Goal: Task Accomplishment & Management: Use online tool/utility

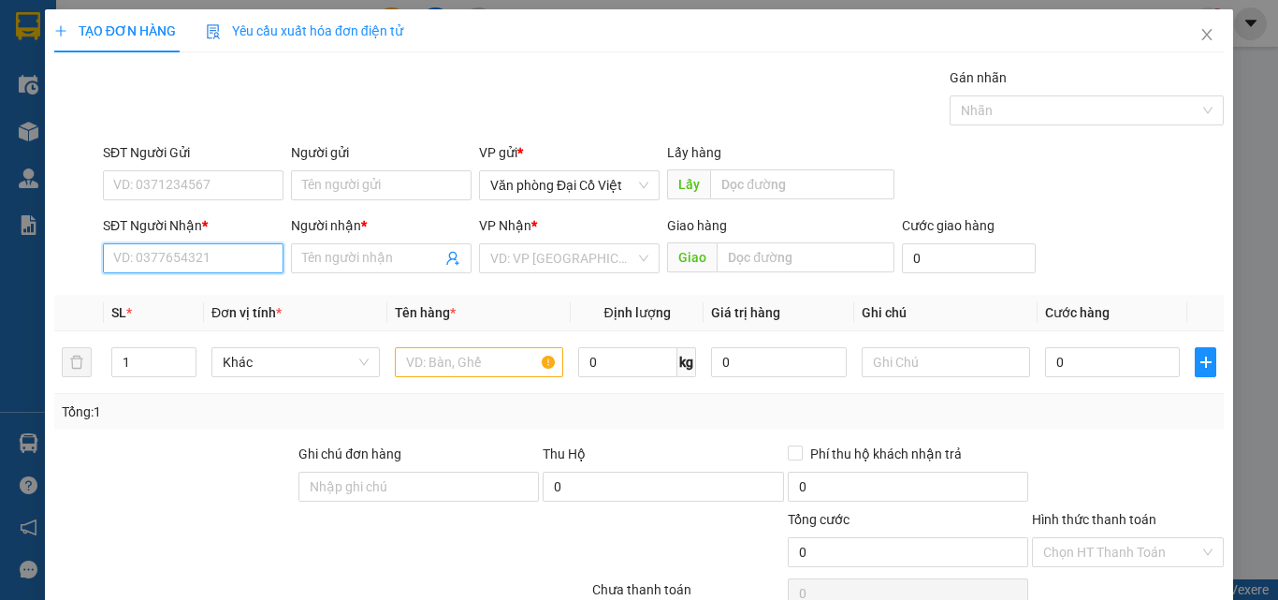
click at [221, 250] on input "SĐT Người Nhận *" at bounding box center [193, 258] width 181 height 30
type input "0397233450"
click at [211, 305] on div "0397233450 - XÍU" at bounding box center [191, 295] width 156 height 21
type input "XÍU"
type input "50.000"
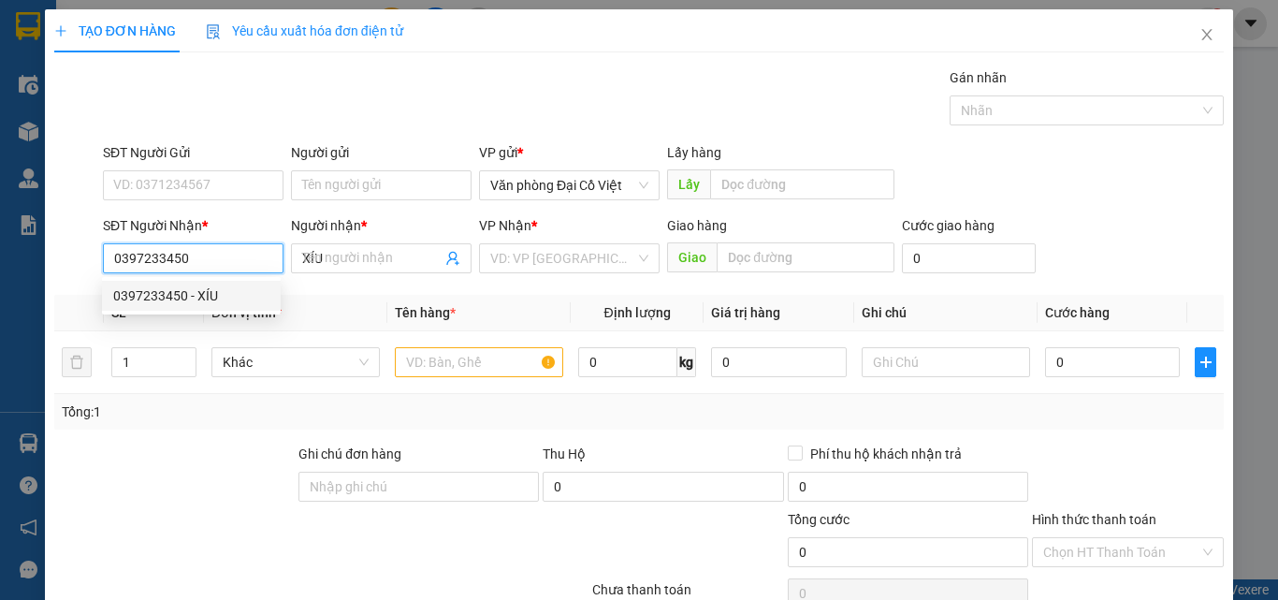
type input "50.000"
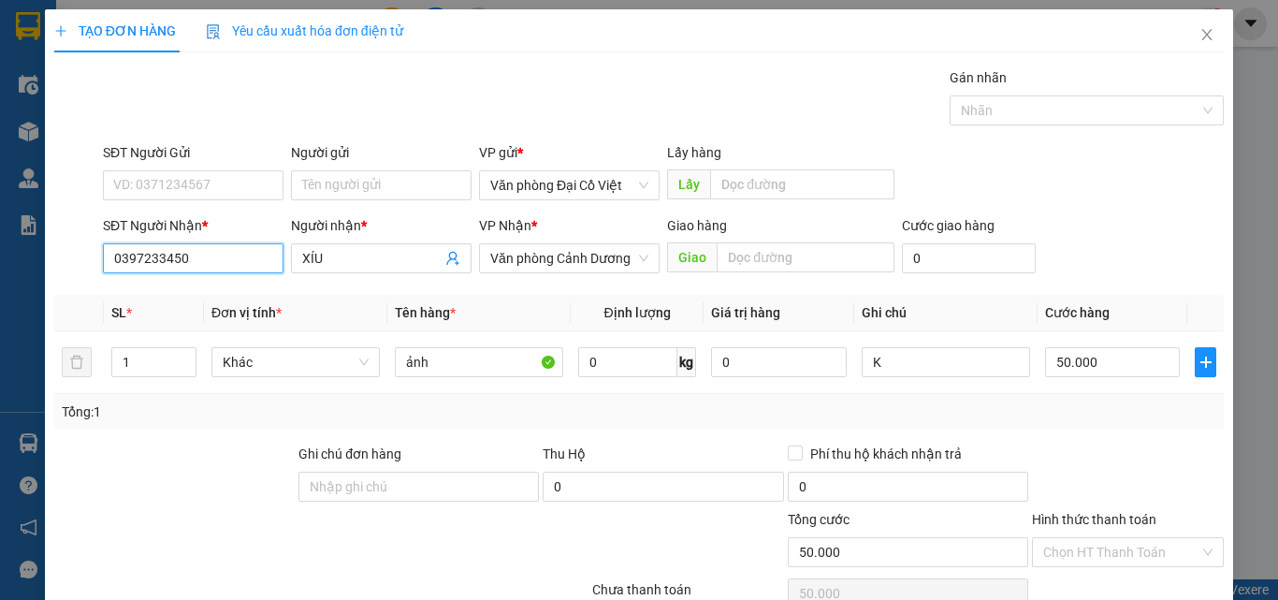
scroll to position [94, 0]
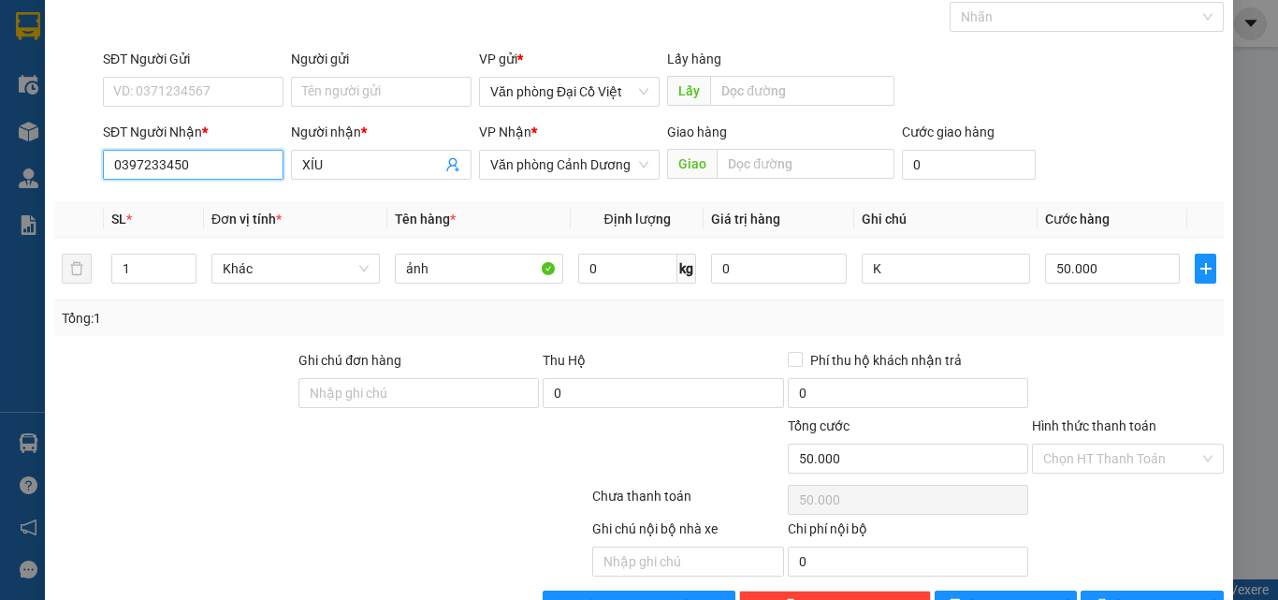
type input "0397233450"
click at [1147, 586] on div "Transit Pickup Surcharge Ids Transit Deliver Surcharge Ids Transit Deliver Surc…" at bounding box center [638, 297] width 1169 height 646
click at [1149, 589] on div "TẠO ĐƠN HÀNG Yêu cầu xuất hóa đơn điện tử Transit Pickup Surcharge Ids Transit …" at bounding box center [639, 275] width 1188 height 718
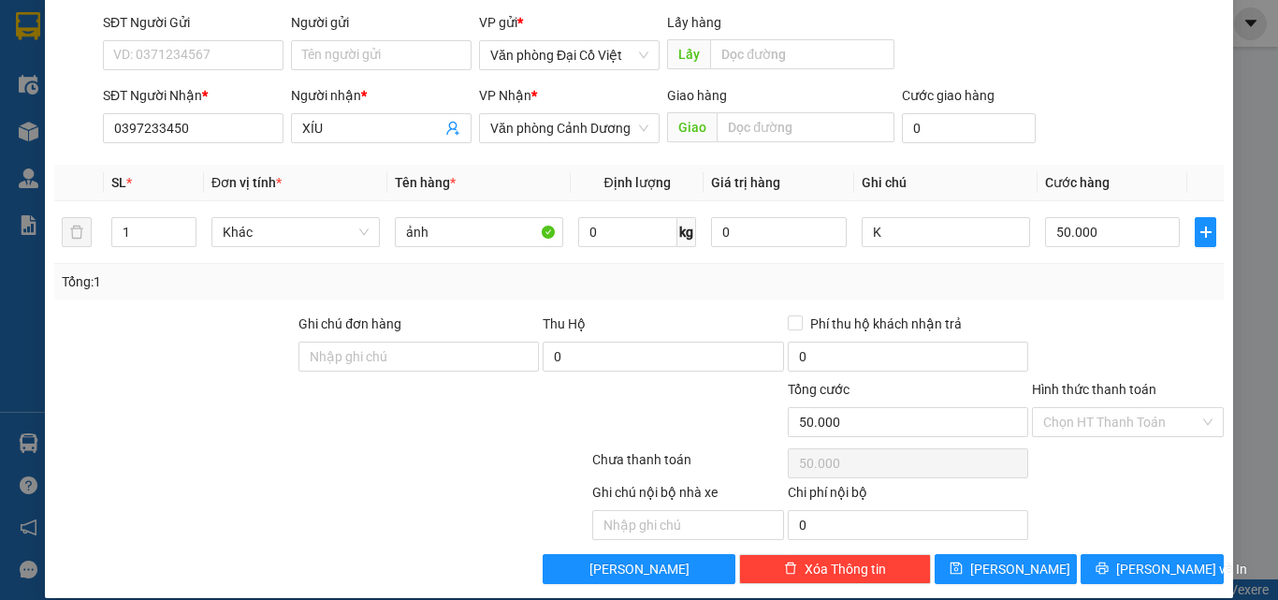
click at [1149, 589] on div "TẠO ĐƠN HÀNG Yêu cầu xuất hóa đơn điện tử Transit Pickup Surcharge Ids Transit …" at bounding box center [639, 238] width 1188 height 718
click at [1140, 571] on span "[PERSON_NAME] và In" at bounding box center [1181, 568] width 131 height 21
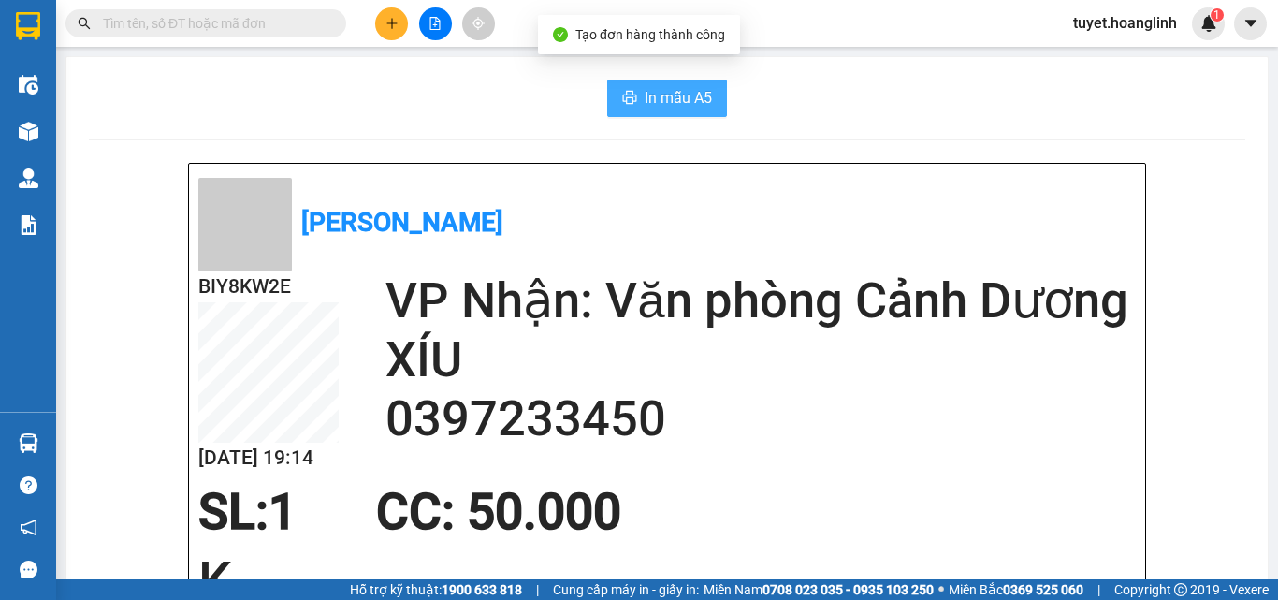
click at [689, 109] on span "In mẫu A5" at bounding box center [677, 97] width 67 height 23
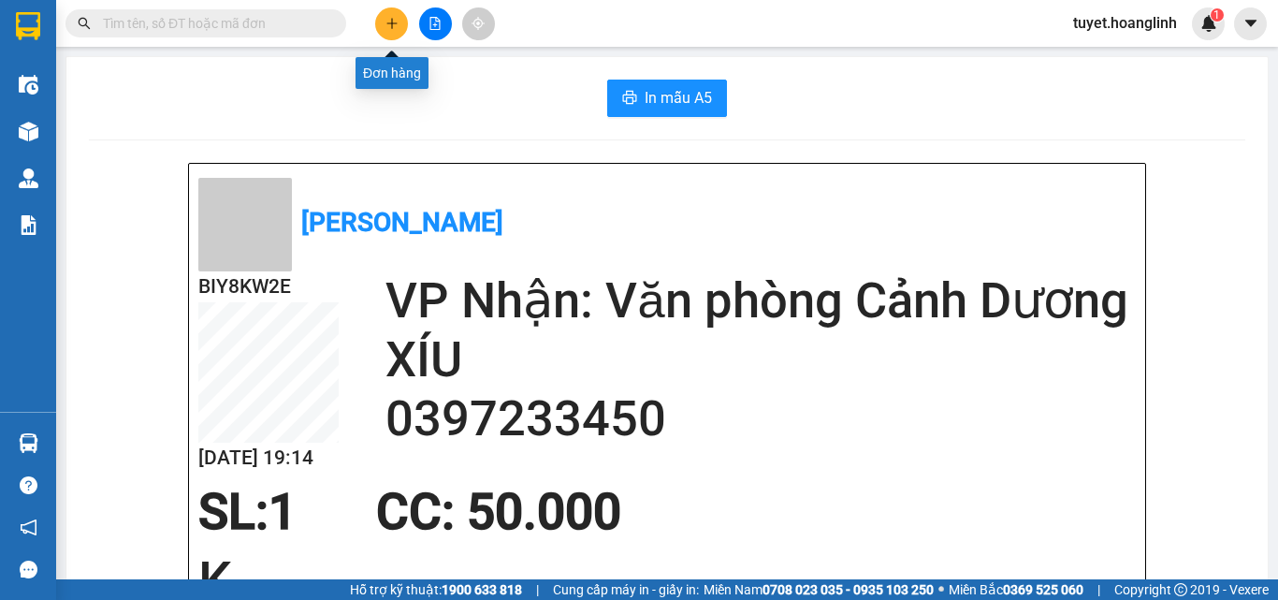
click at [387, 15] on button at bounding box center [391, 23] width 33 height 33
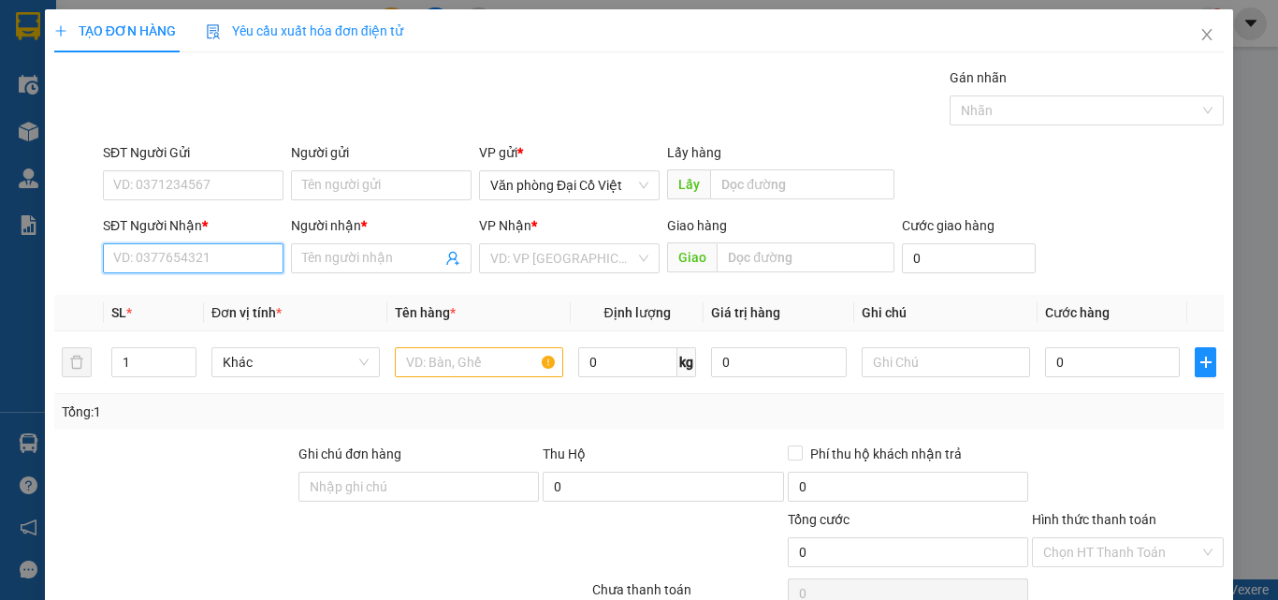
click at [143, 251] on input "SĐT Người Nhận *" at bounding box center [193, 258] width 181 height 30
click at [157, 299] on div "0386003589 - A QUẢ" at bounding box center [191, 295] width 156 height 21
type input "0386003589"
type input "A QUẢ"
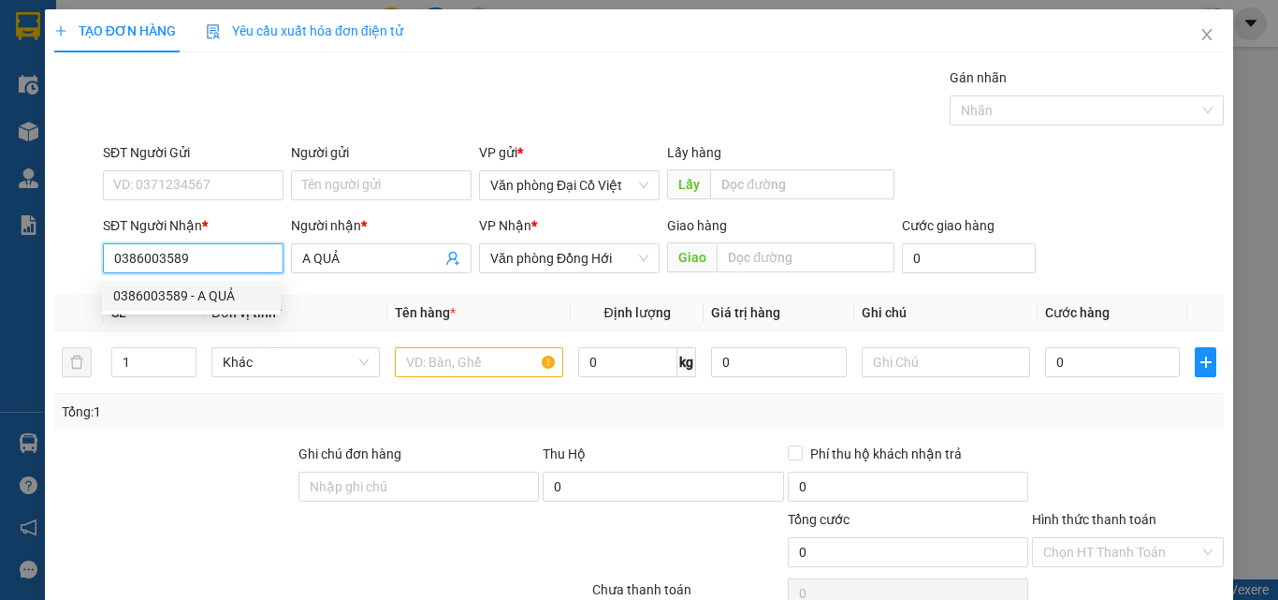
type input "100.000"
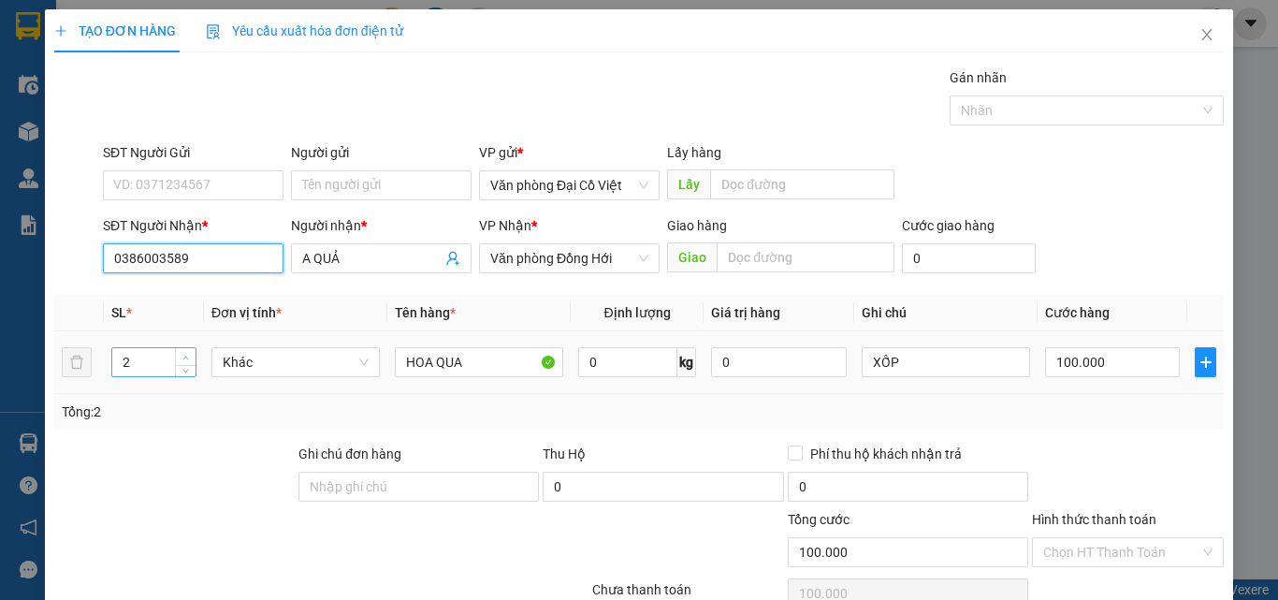
type input "0386003589"
click at [183, 361] on span "up" at bounding box center [186, 357] width 11 height 11
click at [184, 365] on icon "down" at bounding box center [185, 368] width 7 height 7
type input "1"
click at [184, 369] on icon "down" at bounding box center [186, 369] width 6 height 4
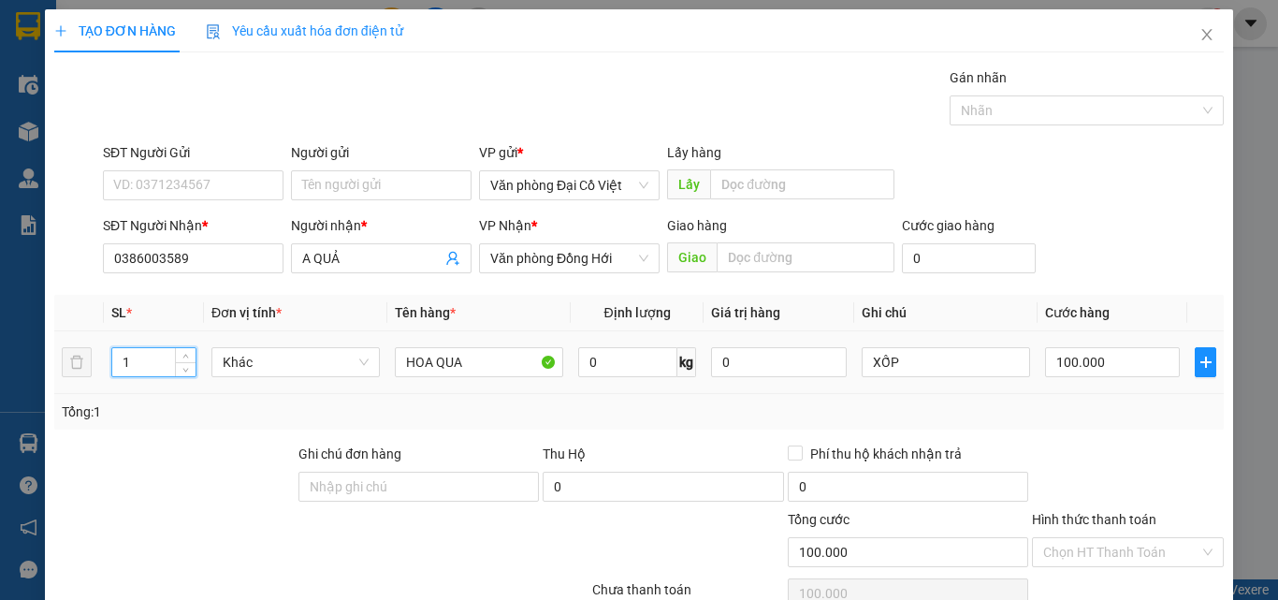
drag, startPoint x: 184, startPoint y: 369, endPoint x: 202, endPoint y: 369, distance: 17.8
click at [184, 369] on icon "down" at bounding box center [185, 370] width 7 height 7
click at [1134, 359] on input "100.000" at bounding box center [1112, 362] width 135 height 30
type input "5"
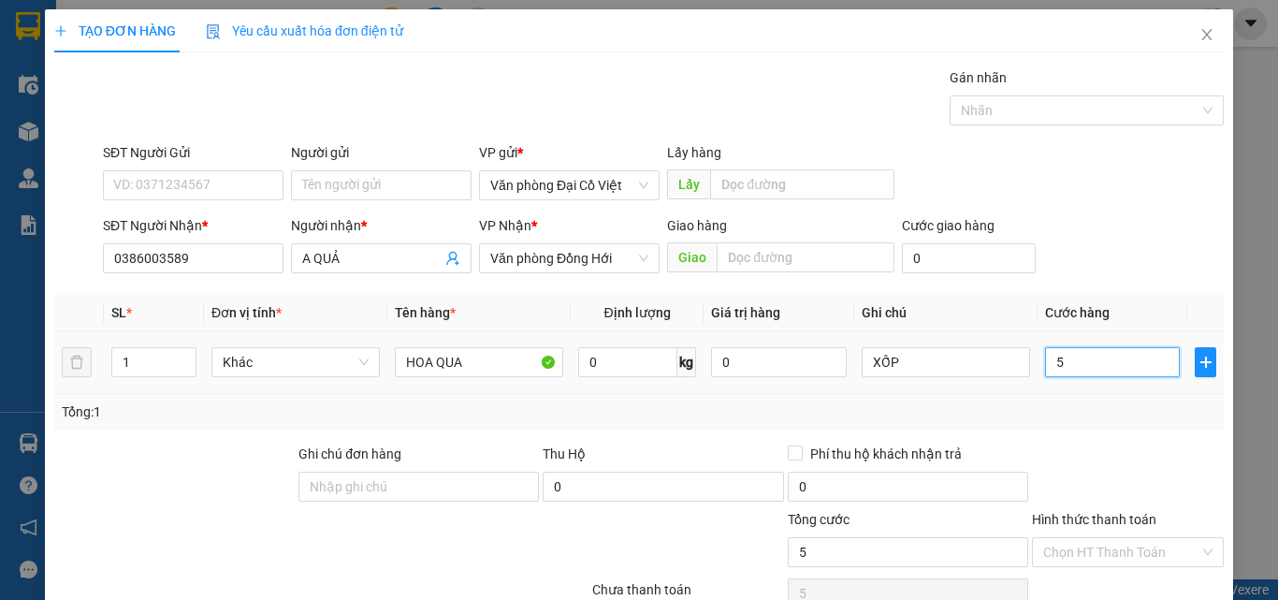
type input "50"
type input "50.000"
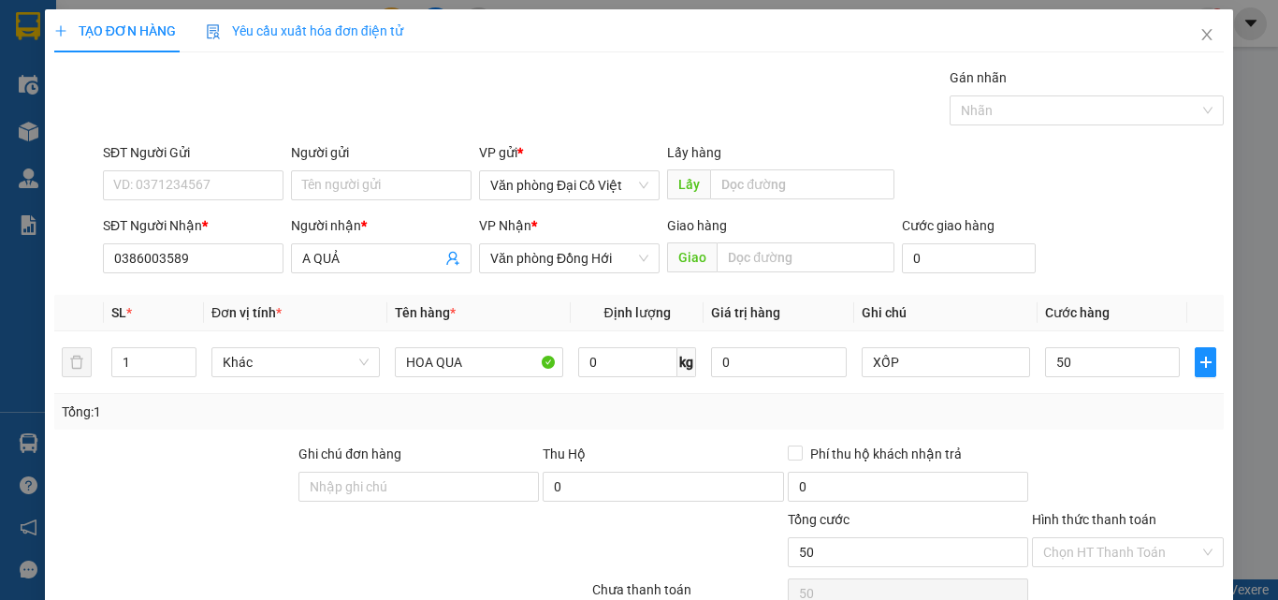
type input "50.000"
click at [1115, 415] on div "Tổng: 1" at bounding box center [639, 411] width 1154 height 21
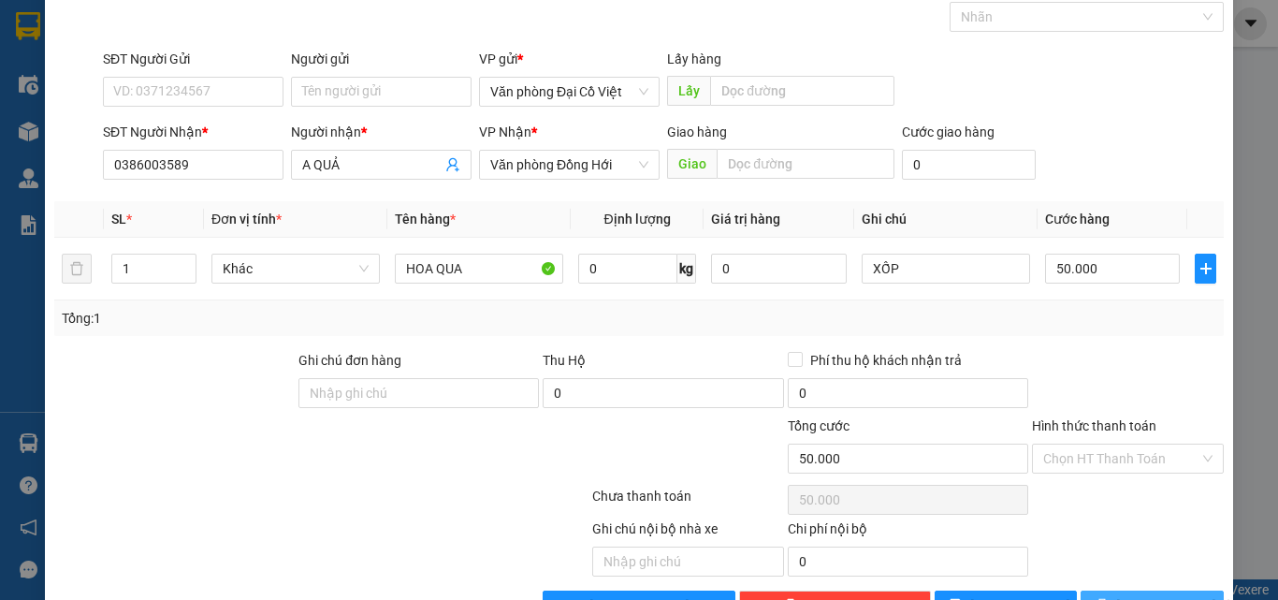
click at [1094, 596] on button "[PERSON_NAME] và In" at bounding box center [1151, 605] width 143 height 30
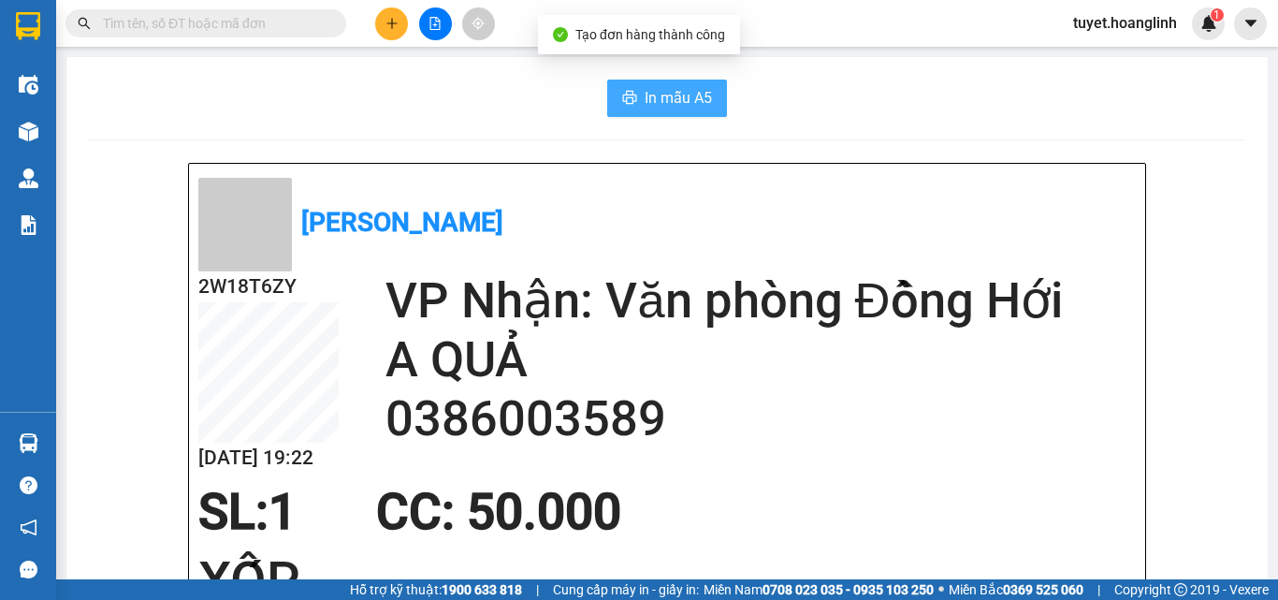
click at [693, 92] on span "In mẫu A5" at bounding box center [677, 97] width 67 height 23
click at [680, 87] on span "In mẫu A5" at bounding box center [677, 97] width 67 height 23
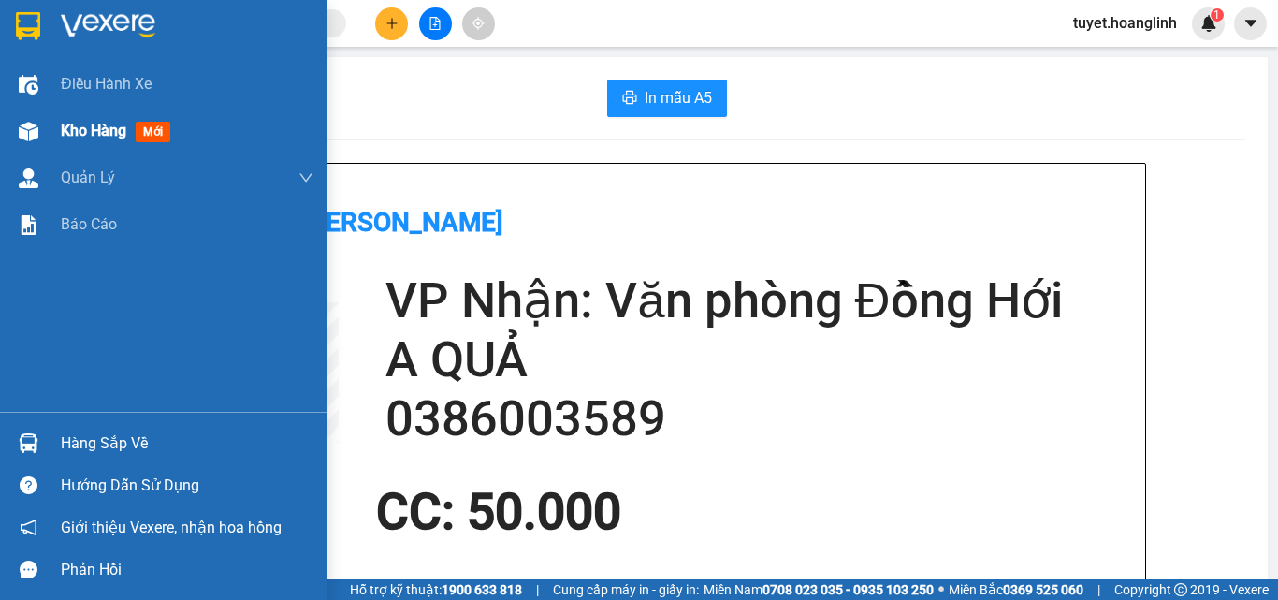
click at [27, 147] on div at bounding box center [28, 131] width 33 height 33
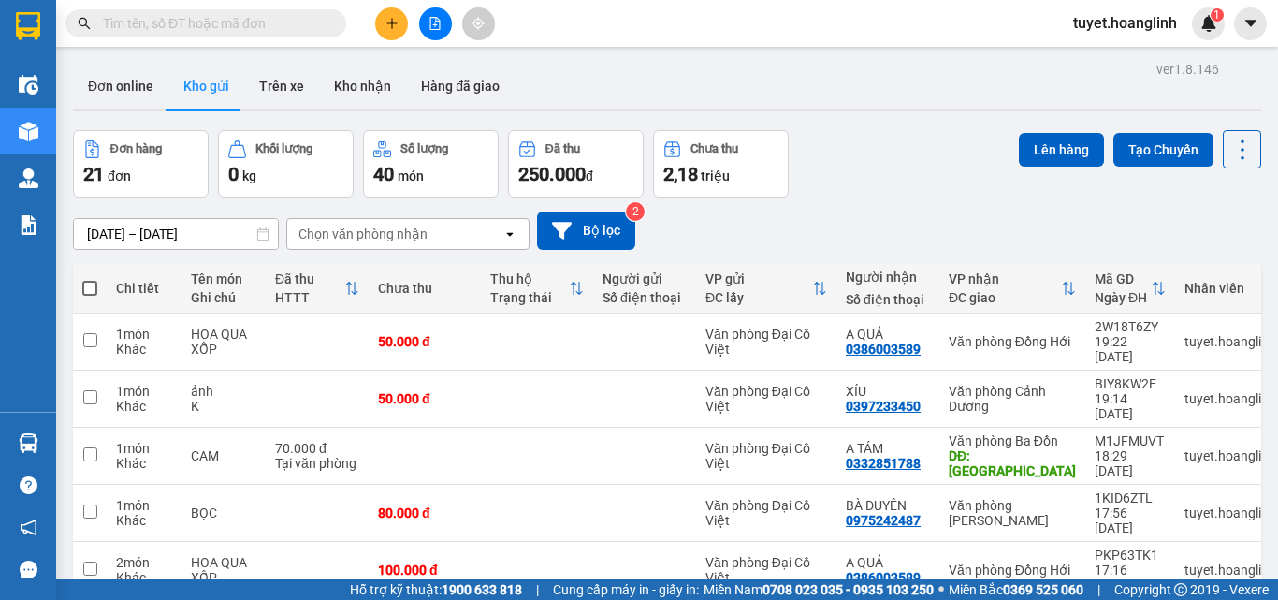
click at [447, 229] on div "Chọn văn phòng nhận" at bounding box center [394, 234] width 215 height 30
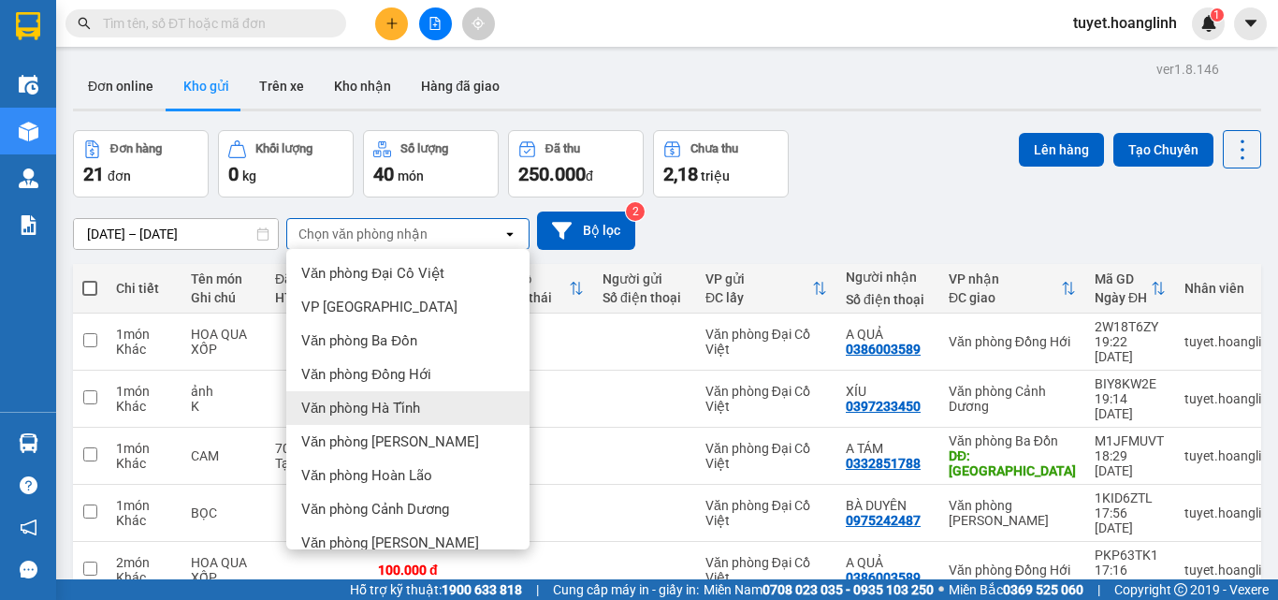
scroll to position [85, 0]
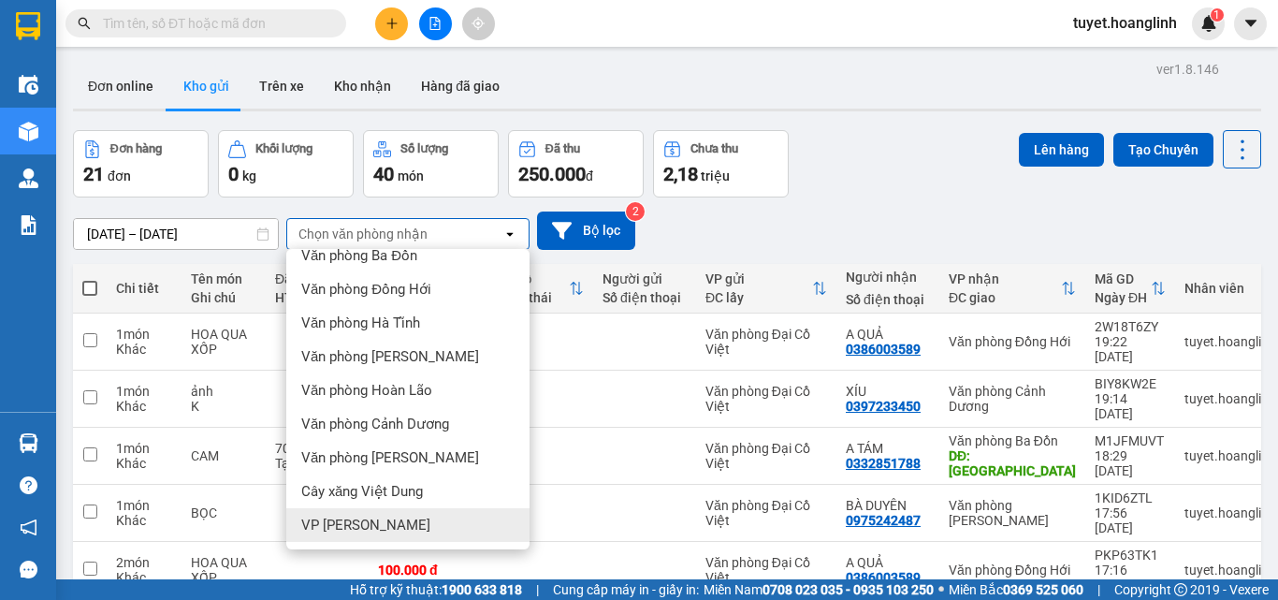
click at [415, 520] on div "VP [PERSON_NAME]" at bounding box center [407, 525] width 243 height 34
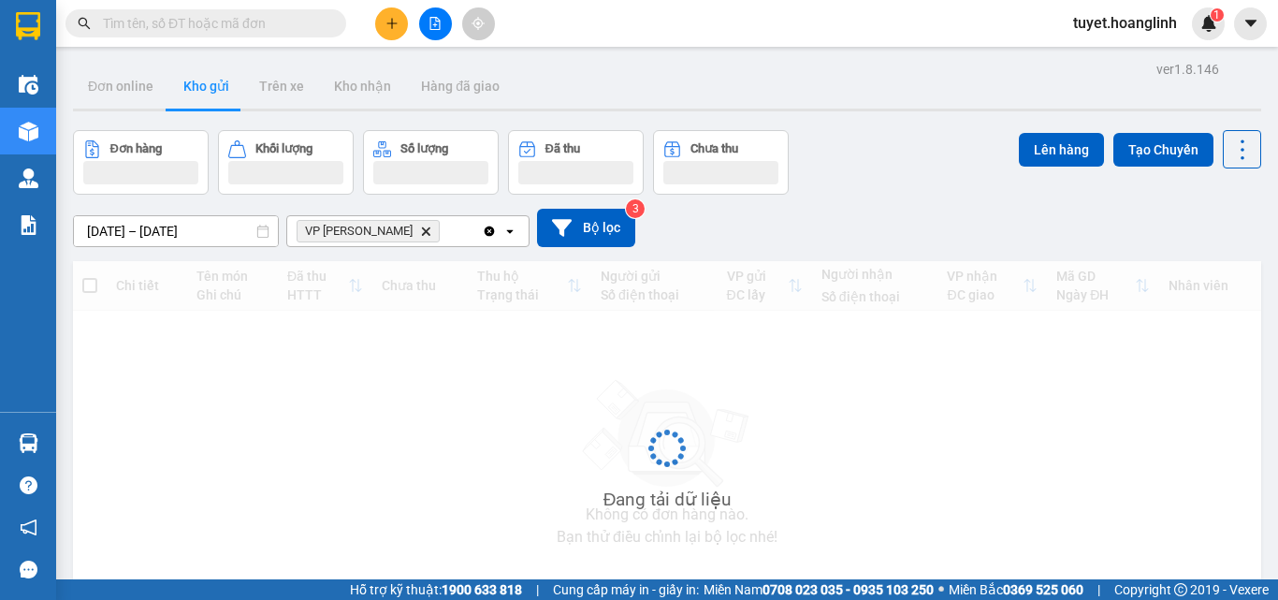
click at [420, 230] on div "VP [PERSON_NAME]" at bounding box center [384, 231] width 195 height 30
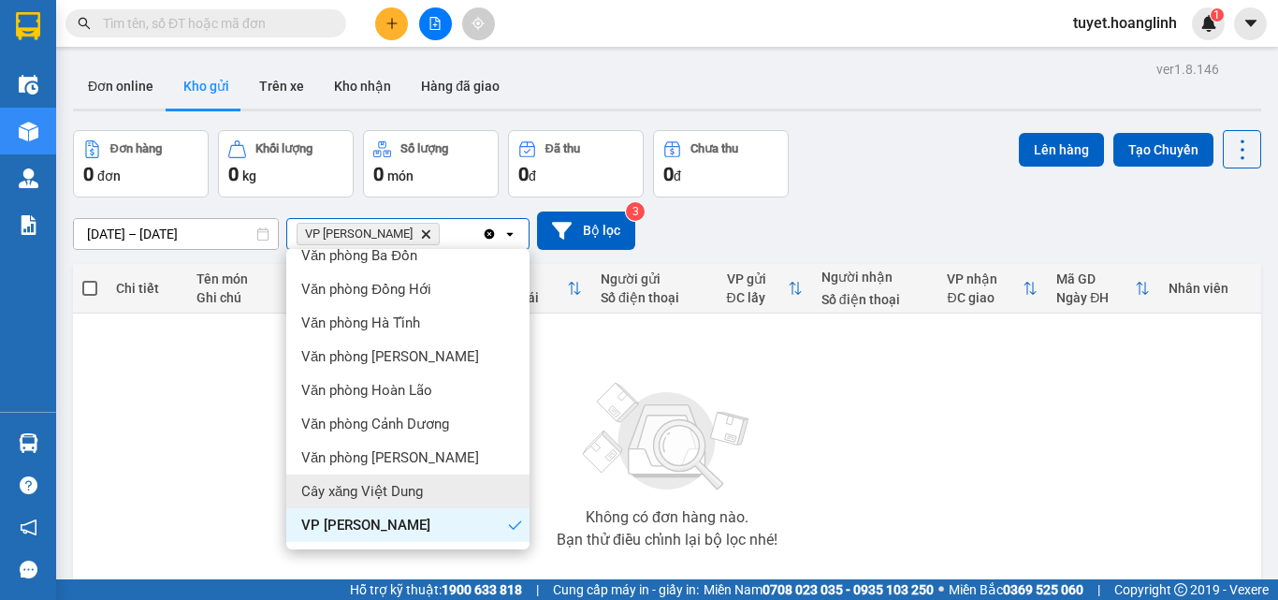
click at [386, 492] on span "Cây xăng Việt Dung" at bounding box center [362, 491] width 122 height 19
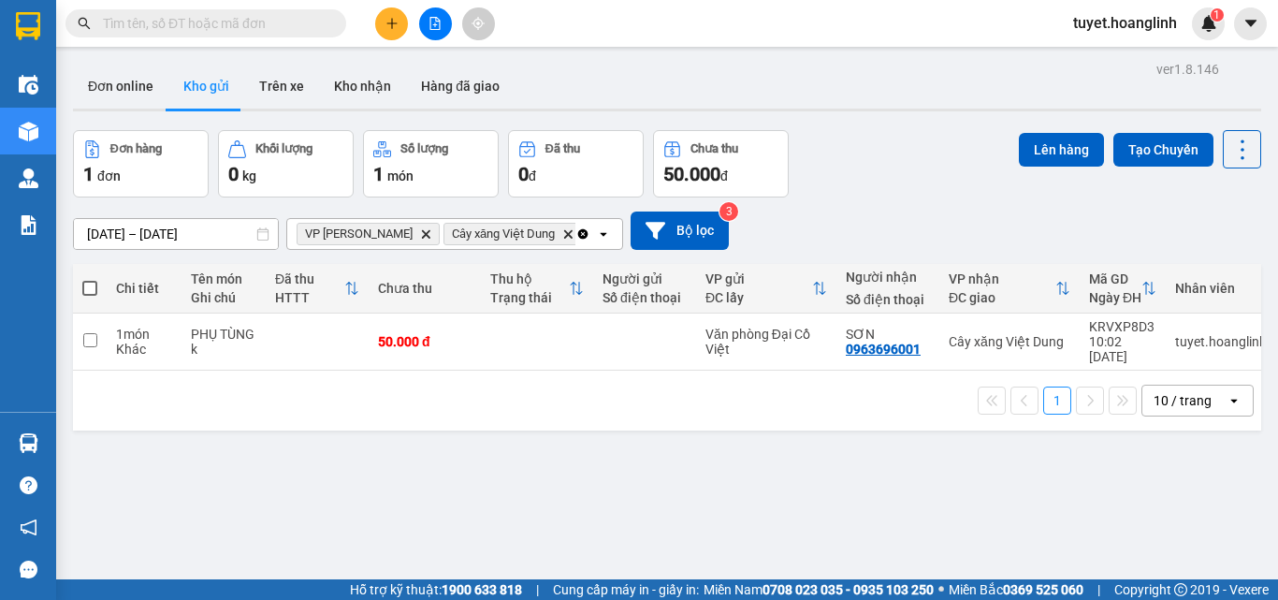
click at [596, 229] on icon "open" at bounding box center [603, 233] width 15 height 15
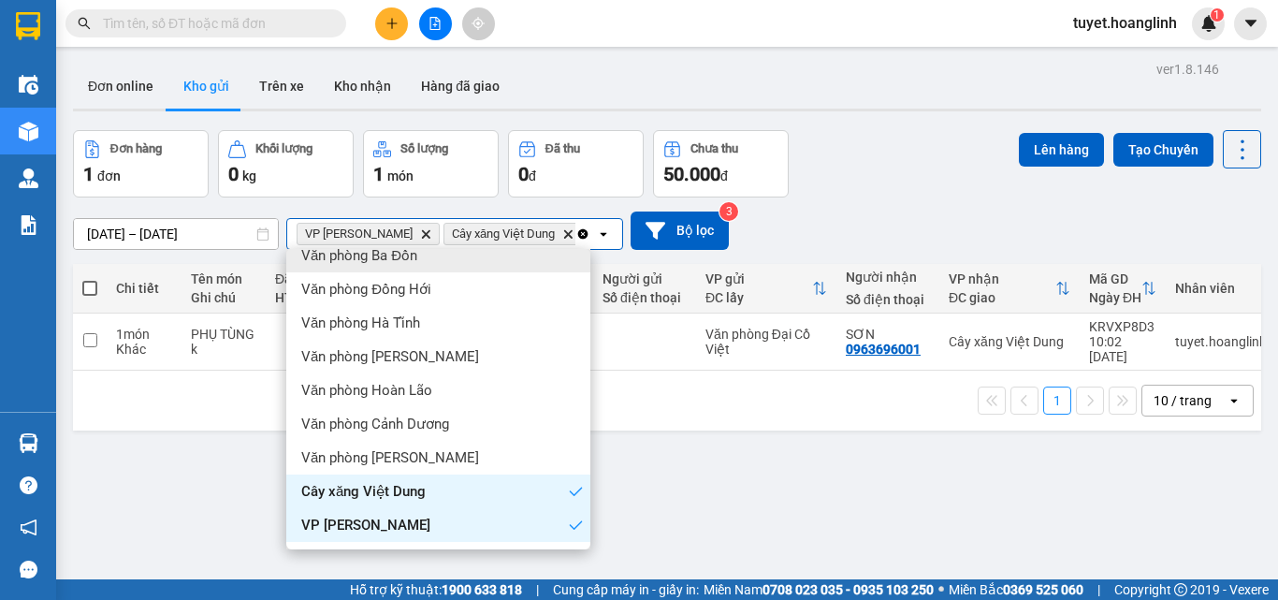
click at [495, 259] on div "Văn phòng Ba Đồn" at bounding box center [438, 256] width 304 height 34
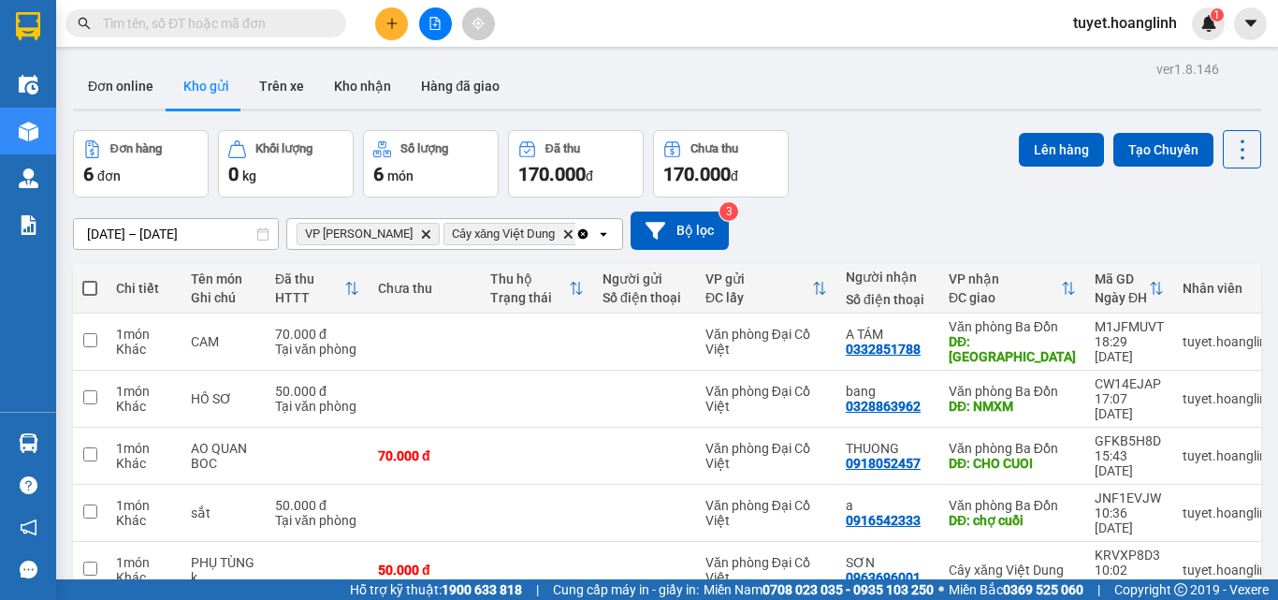
click at [599, 231] on icon "open" at bounding box center [603, 233] width 15 height 15
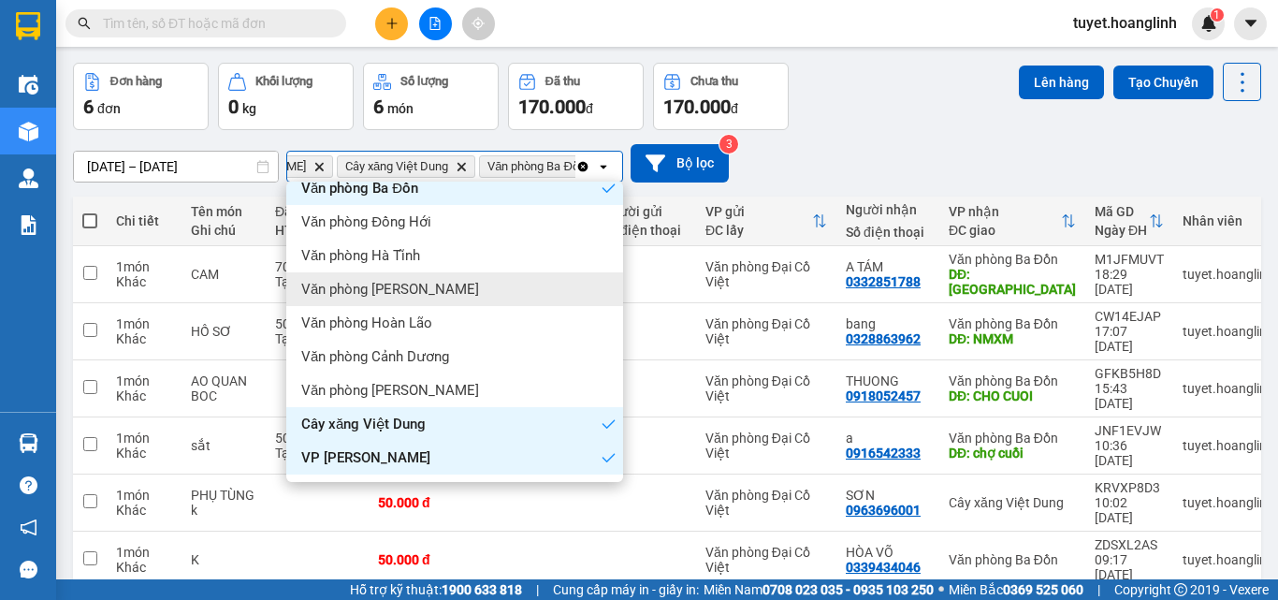
scroll to position [86, 0]
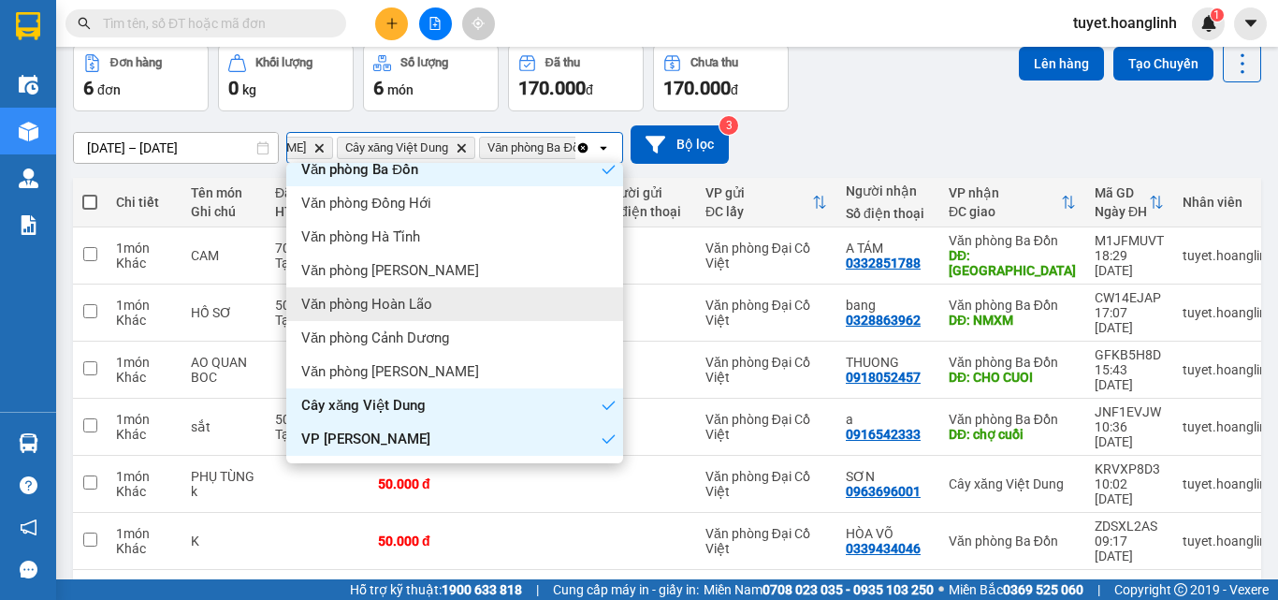
click at [501, 318] on div "Văn phòng Hoàn Lão" at bounding box center [454, 304] width 337 height 34
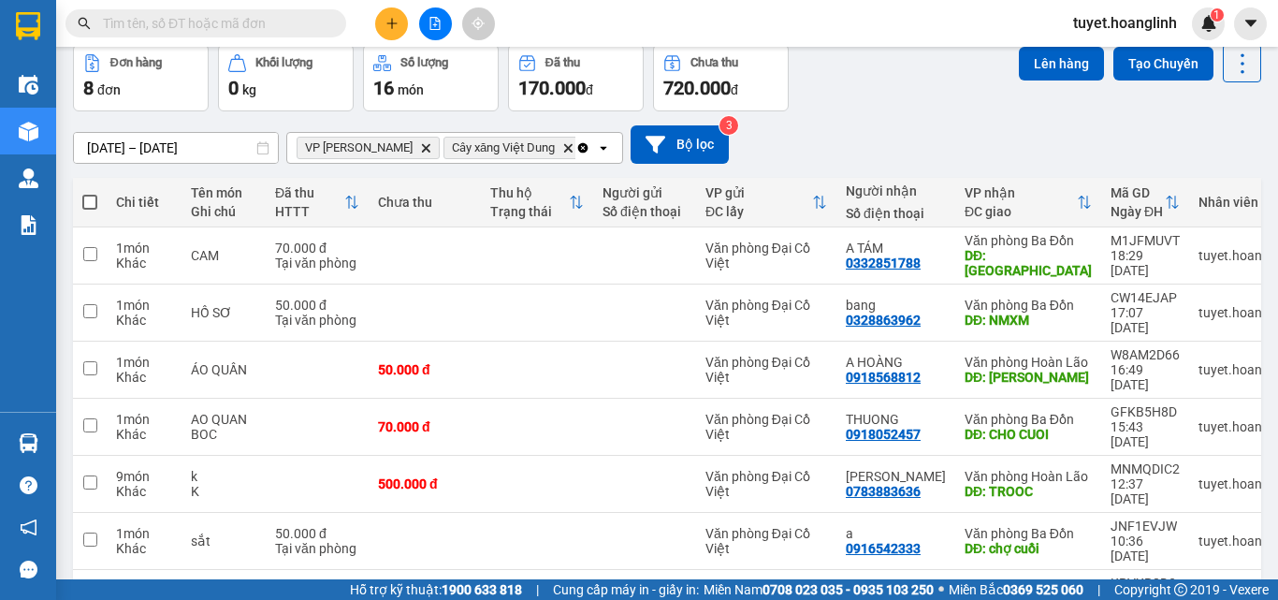
click at [602, 145] on icon "open" at bounding box center [603, 147] width 15 height 15
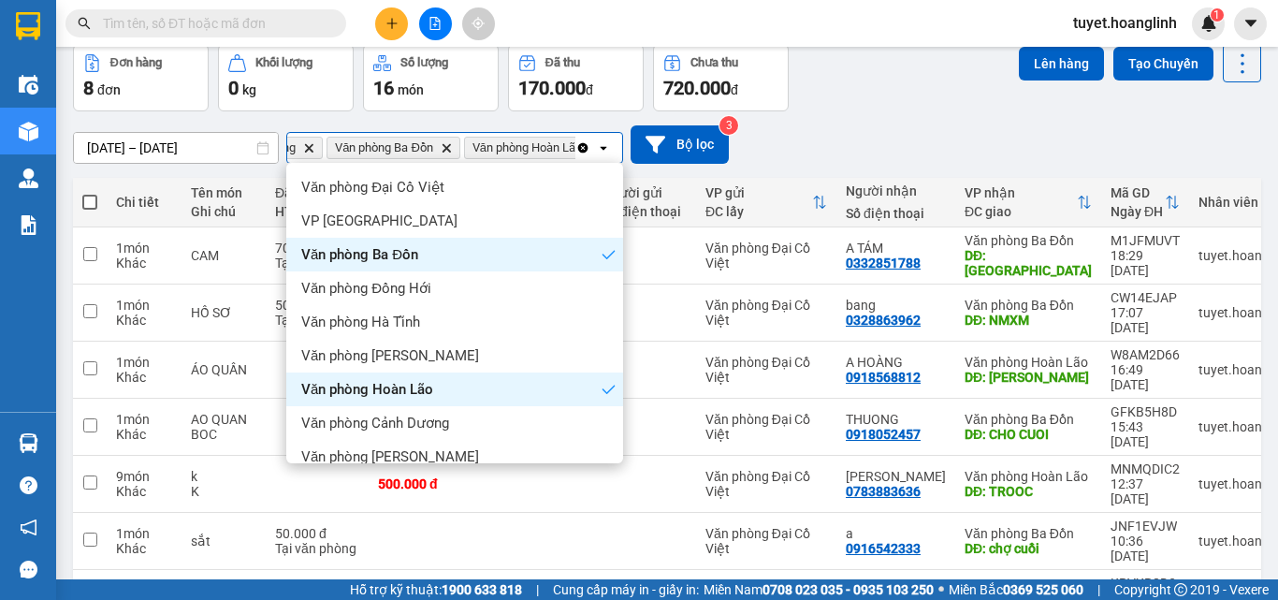
scroll to position [85, 0]
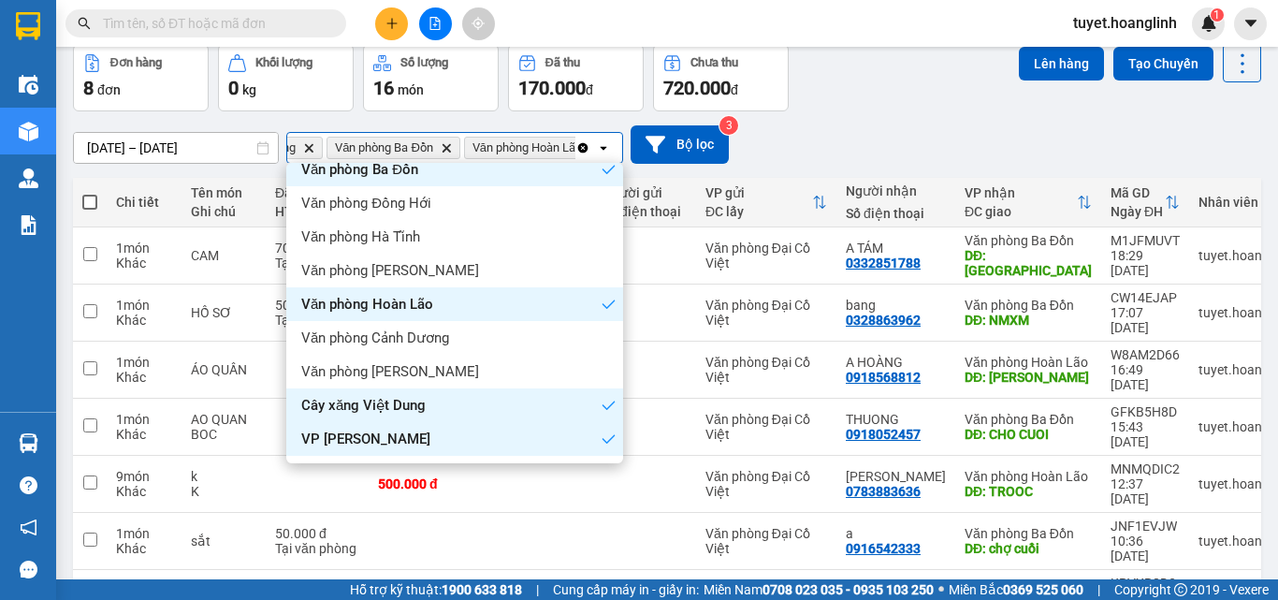
click at [583, 308] on div "Văn phòng Hoàn Lão" at bounding box center [454, 304] width 337 height 34
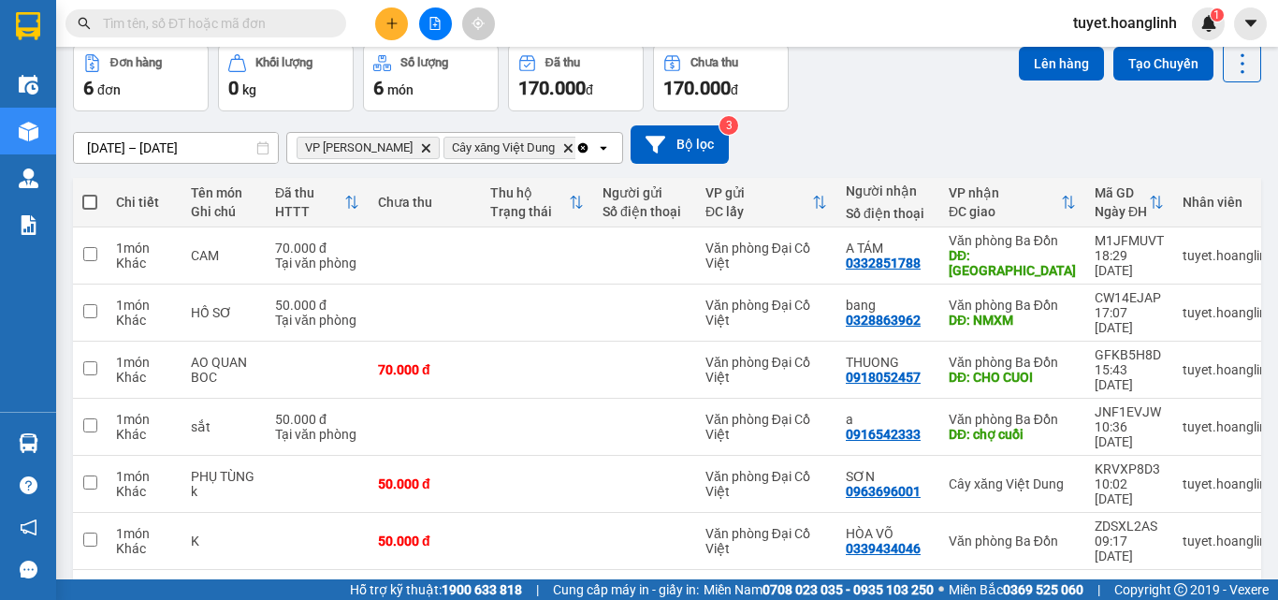
click at [600, 151] on icon "open" at bounding box center [603, 147] width 15 height 15
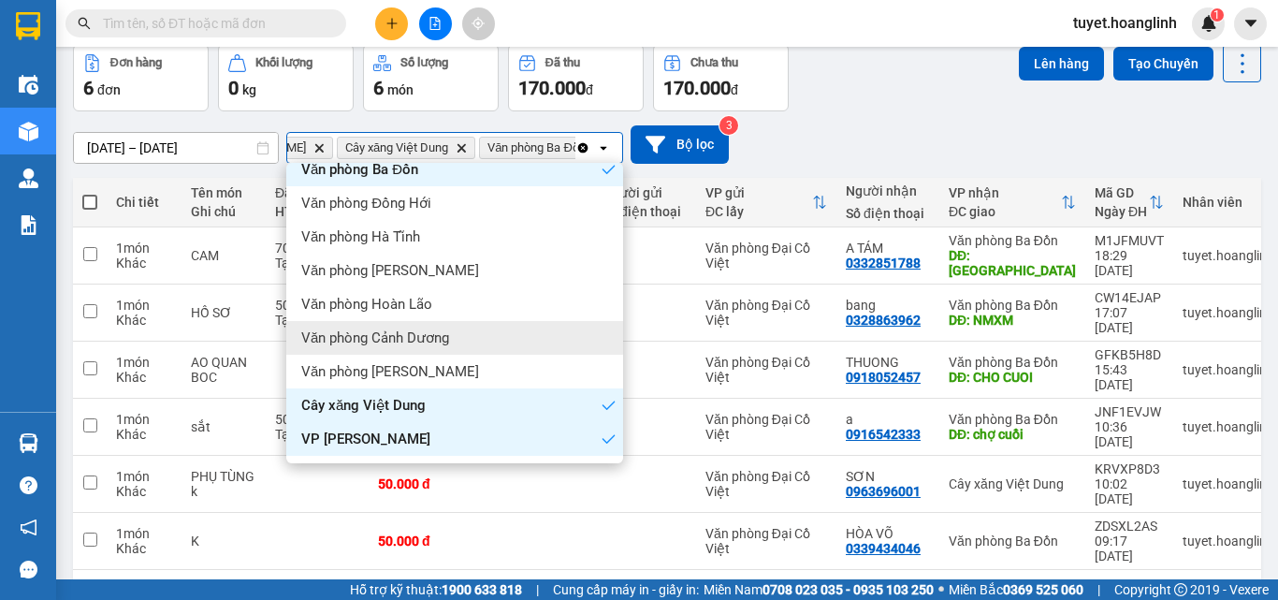
click at [528, 333] on div "Văn phòng Cảnh Dương" at bounding box center [454, 338] width 337 height 34
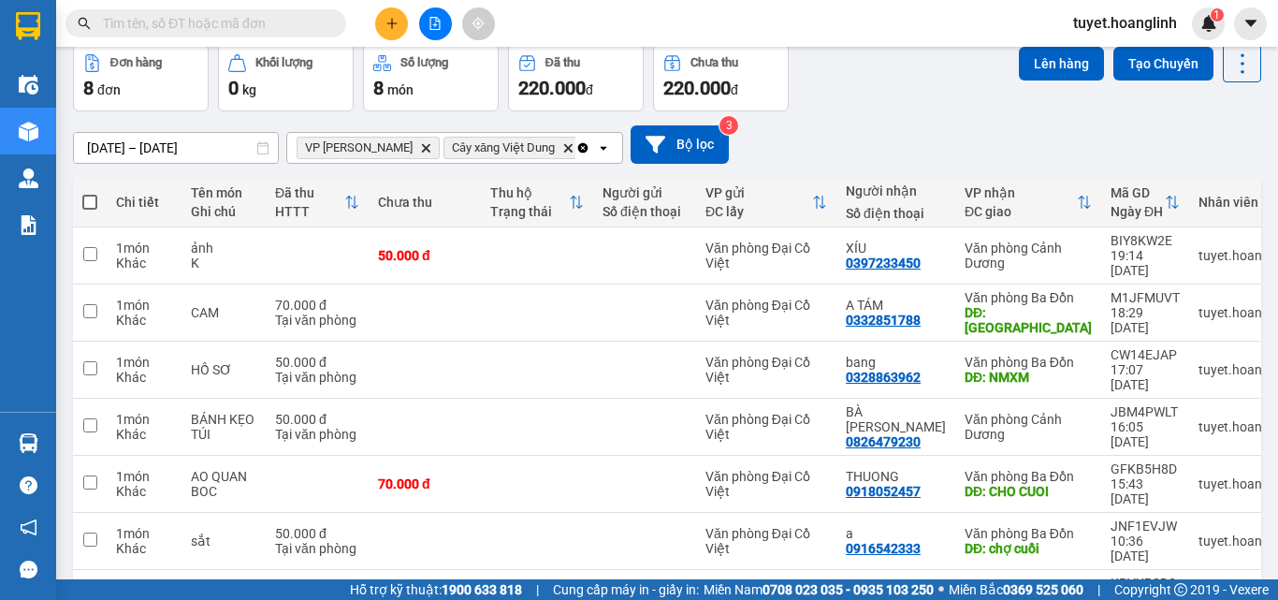
click at [93, 197] on span at bounding box center [89, 202] width 15 height 15
click at [90, 193] on input "checkbox" at bounding box center [90, 193] width 0 height 0
checkbox input "true"
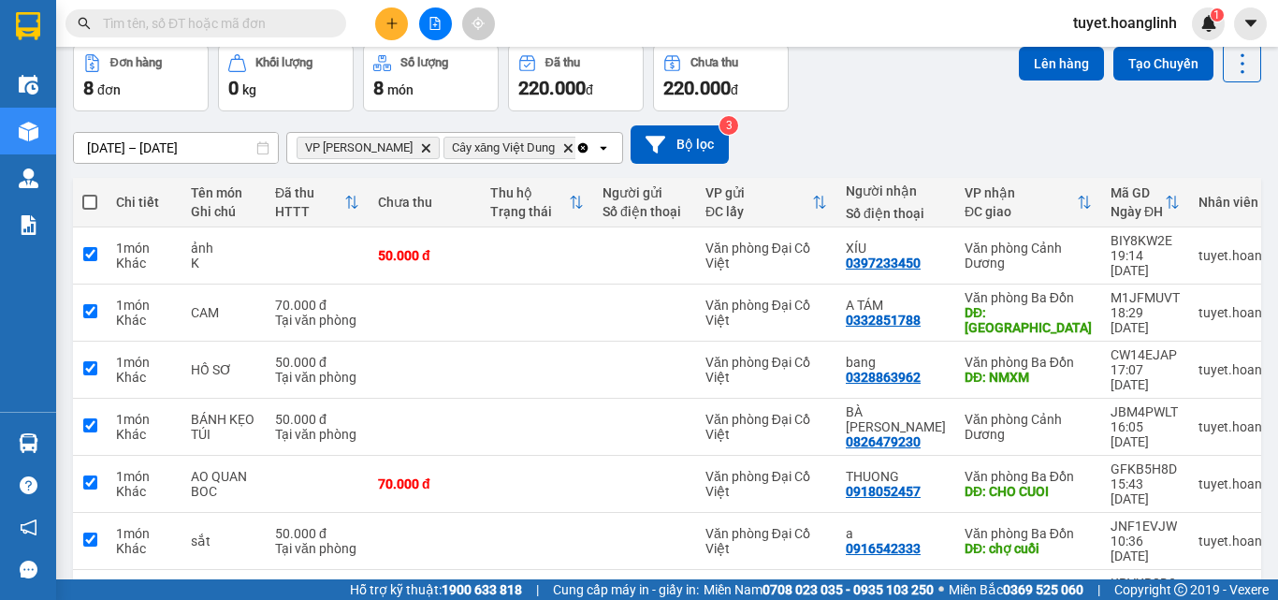
checkbox input "true"
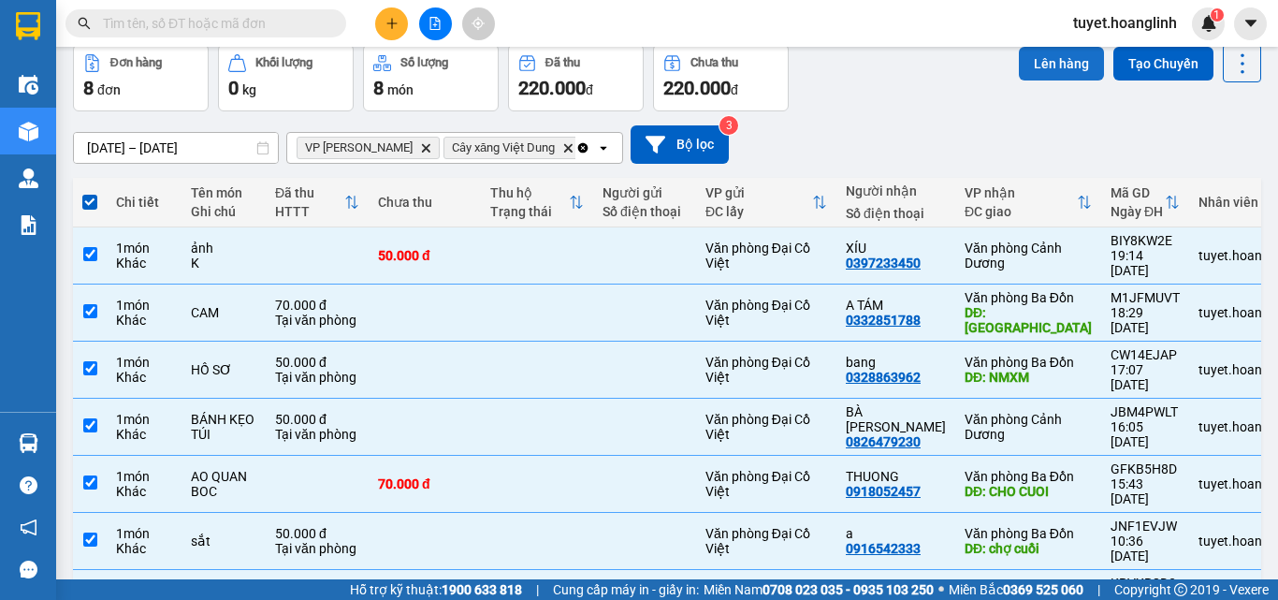
click at [1026, 56] on button "Lên hàng" at bounding box center [1061, 64] width 85 height 34
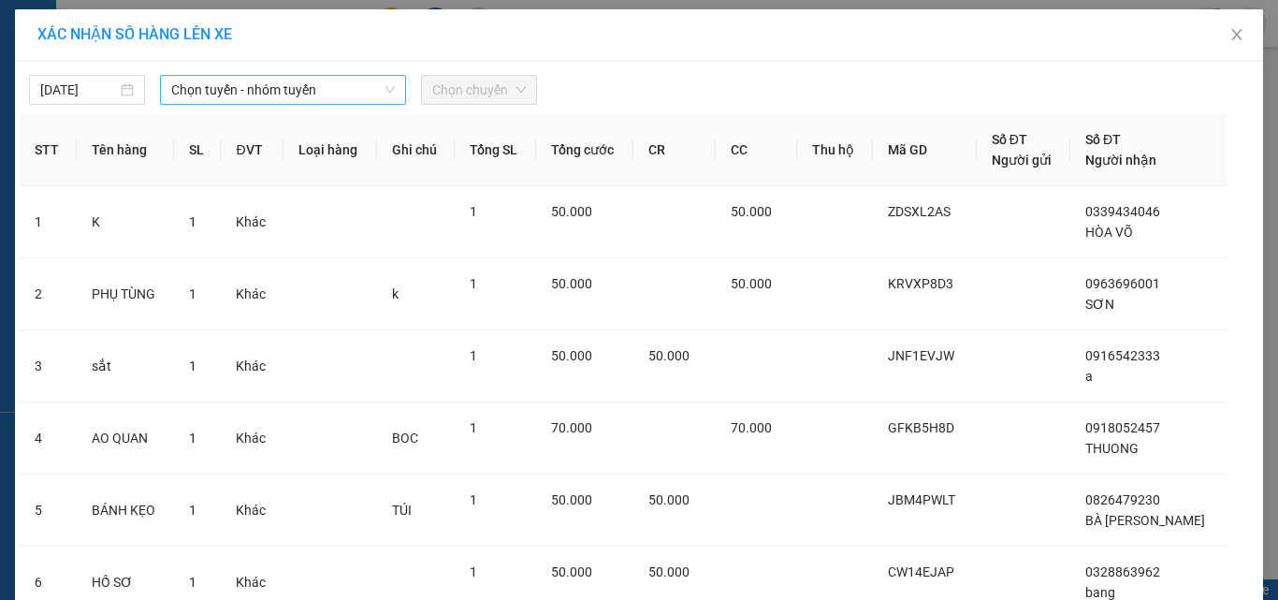
click at [319, 86] on span "Chọn tuyến - nhóm tuyến" at bounding box center [283, 90] width 224 height 28
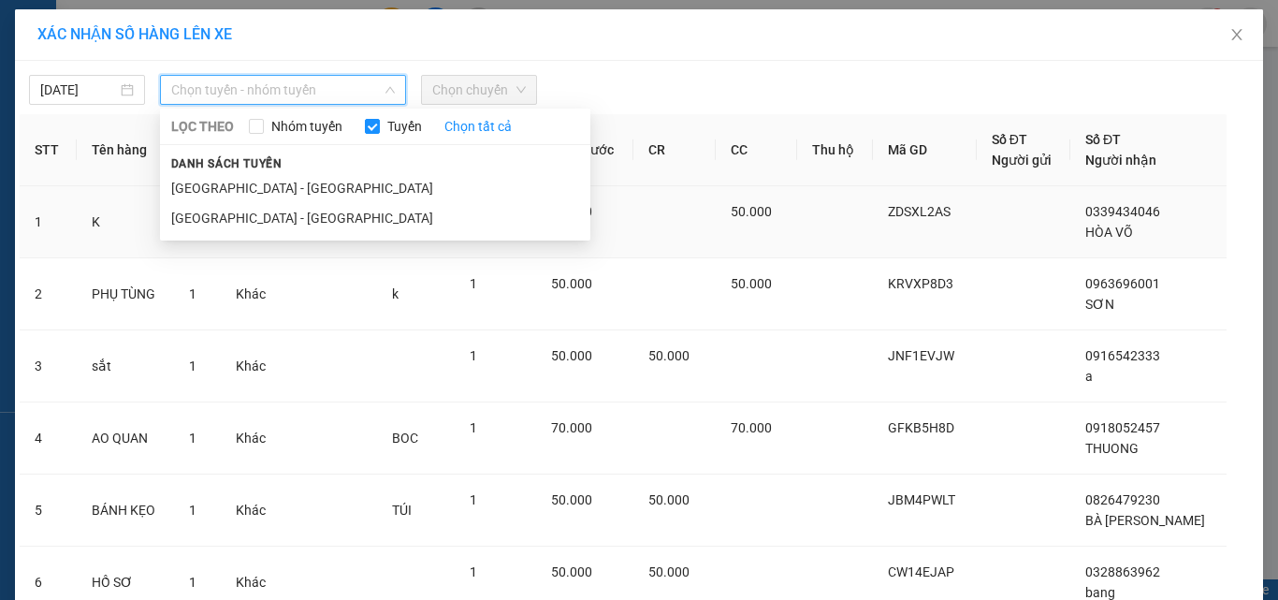
click at [278, 218] on li "[GEOGRAPHIC_DATA] - [GEOGRAPHIC_DATA]" at bounding box center [375, 218] width 430 height 30
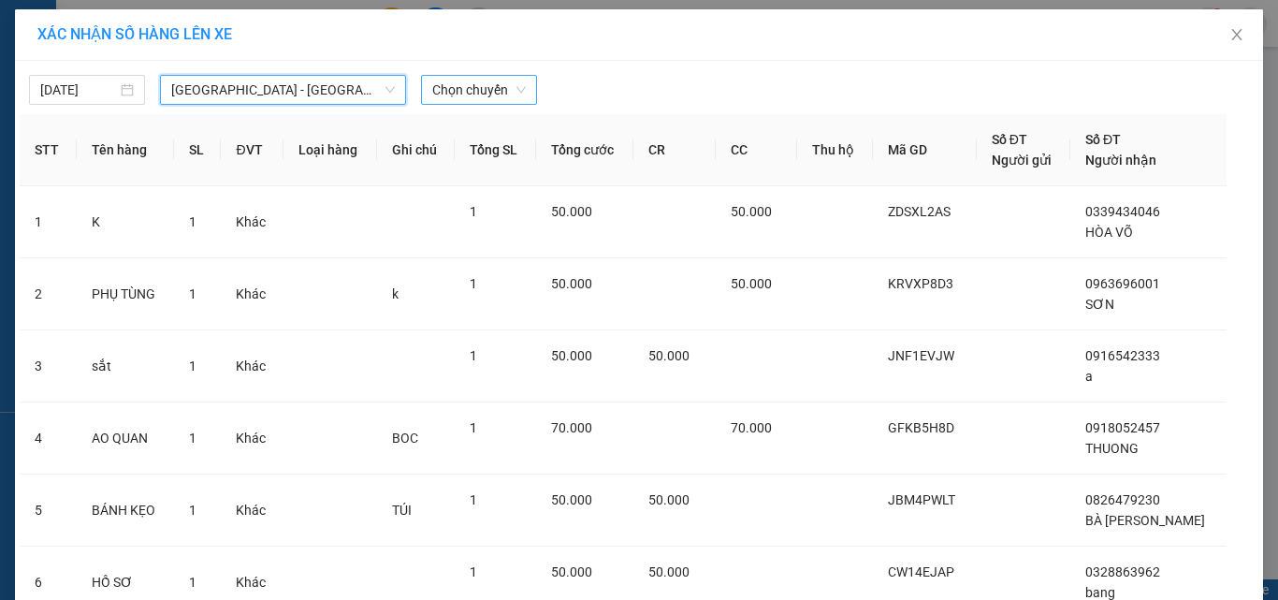
click at [451, 92] on span "Chọn chuyến" at bounding box center [479, 90] width 94 height 28
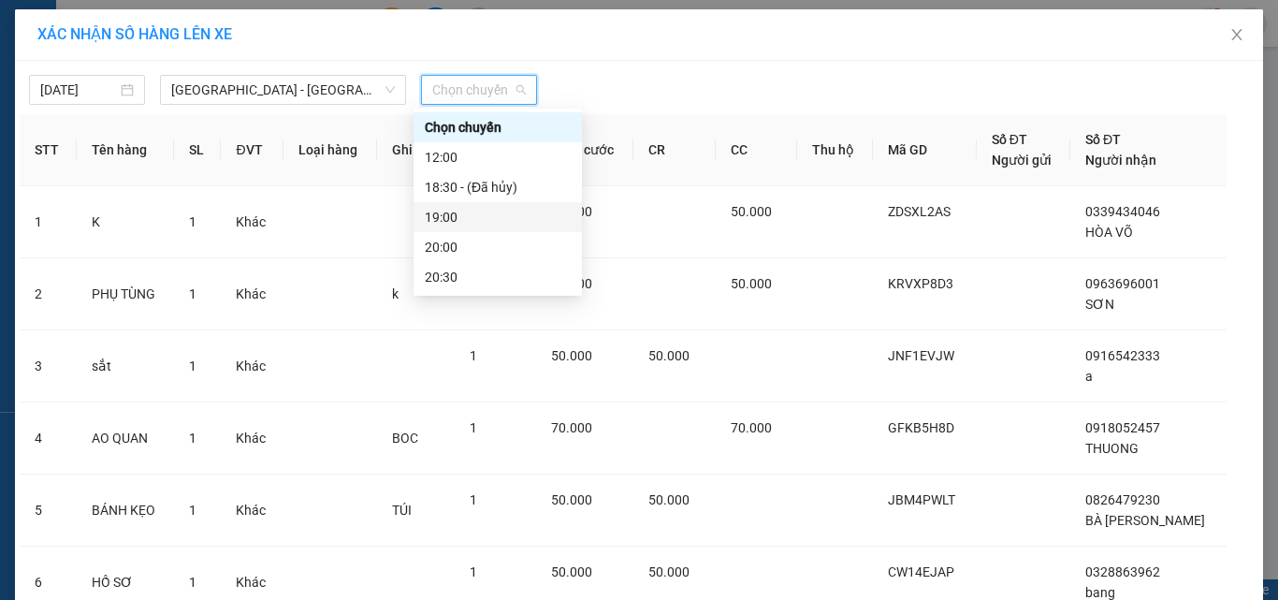
click at [456, 218] on div "19:00" at bounding box center [498, 217] width 146 height 21
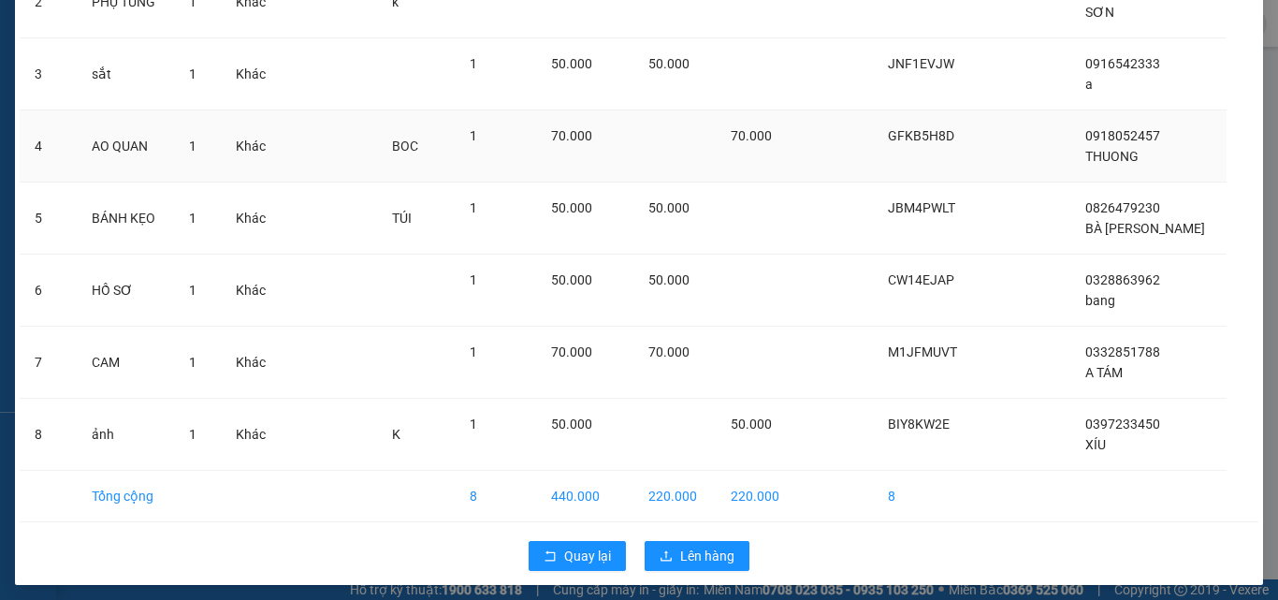
scroll to position [311, 0]
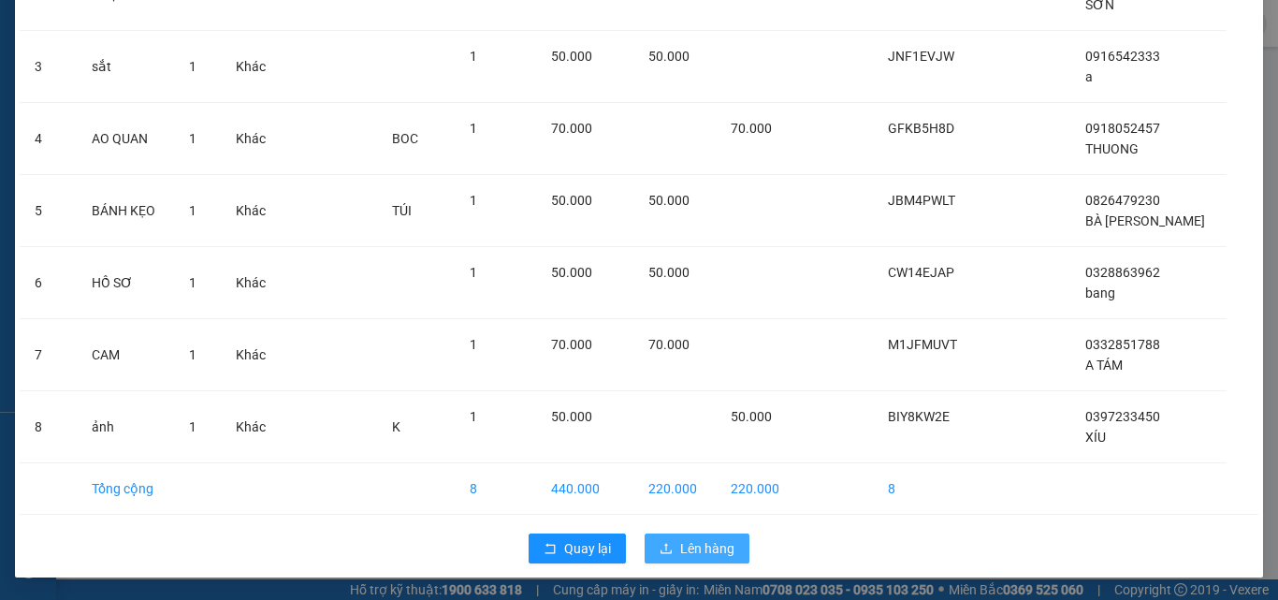
click at [660, 540] on button "Lên hàng" at bounding box center [696, 548] width 105 height 30
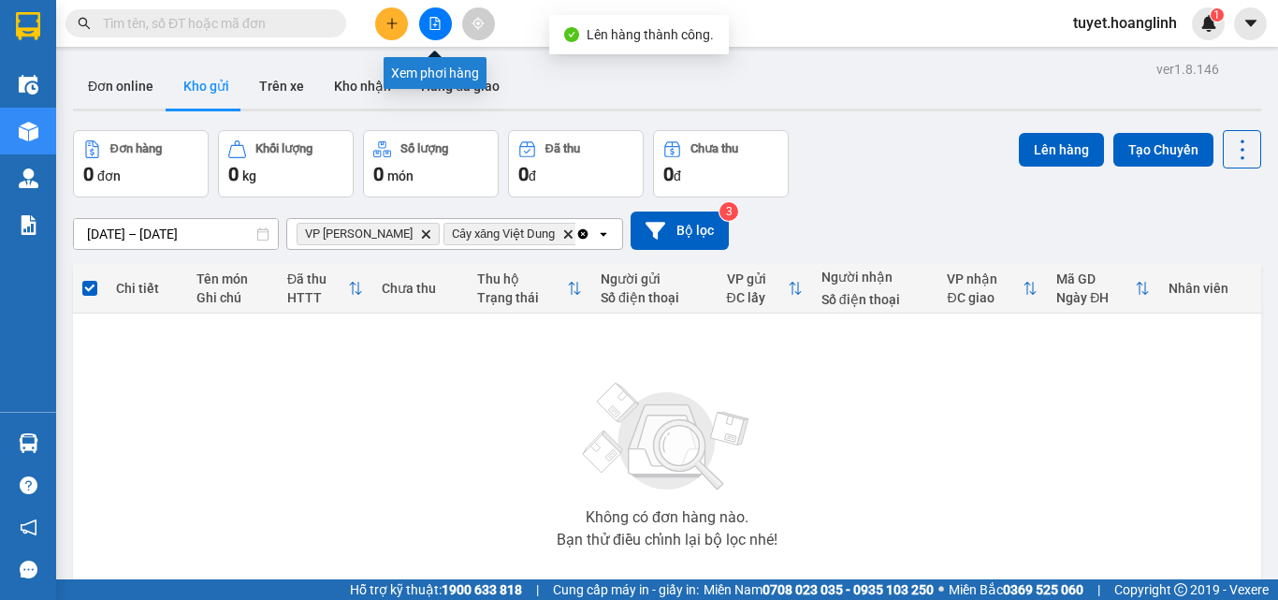
click at [433, 22] on icon "file-add" at bounding box center [434, 23] width 13 height 13
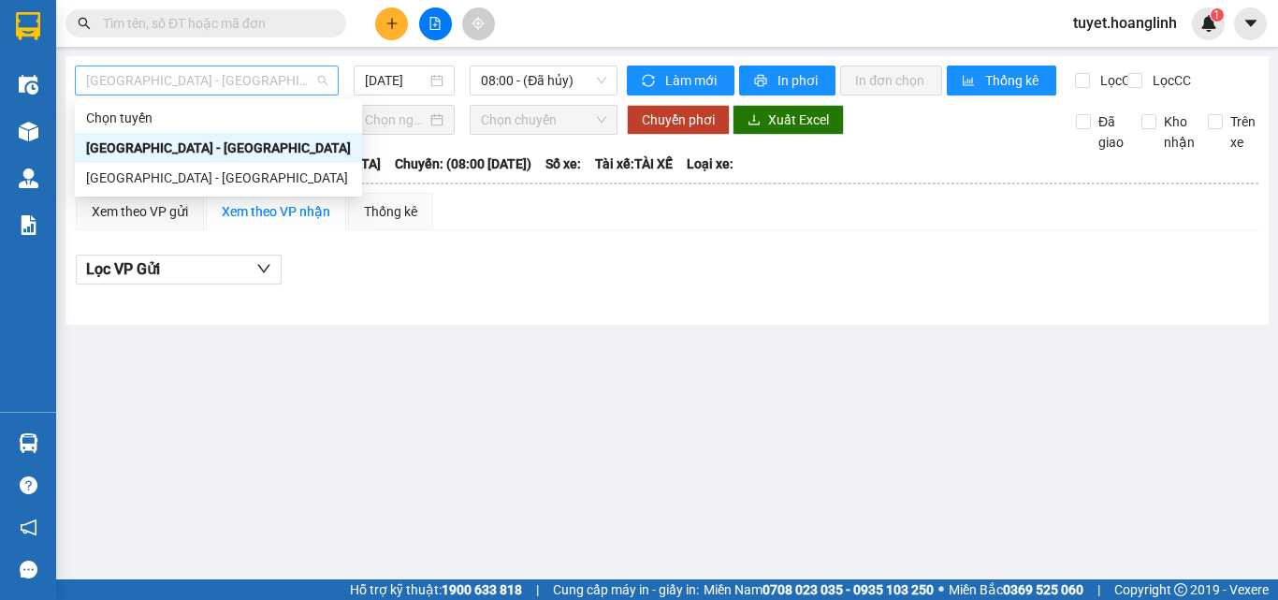
click at [183, 74] on span "[GEOGRAPHIC_DATA] - [GEOGRAPHIC_DATA]" at bounding box center [206, 80] width 241 height 28
click at [165, 177] on div "[GEOGRAPHIC_DATA] - [GEOGRAPHIC_DATA]" at bounding box center [218, 177] width 265 height 21
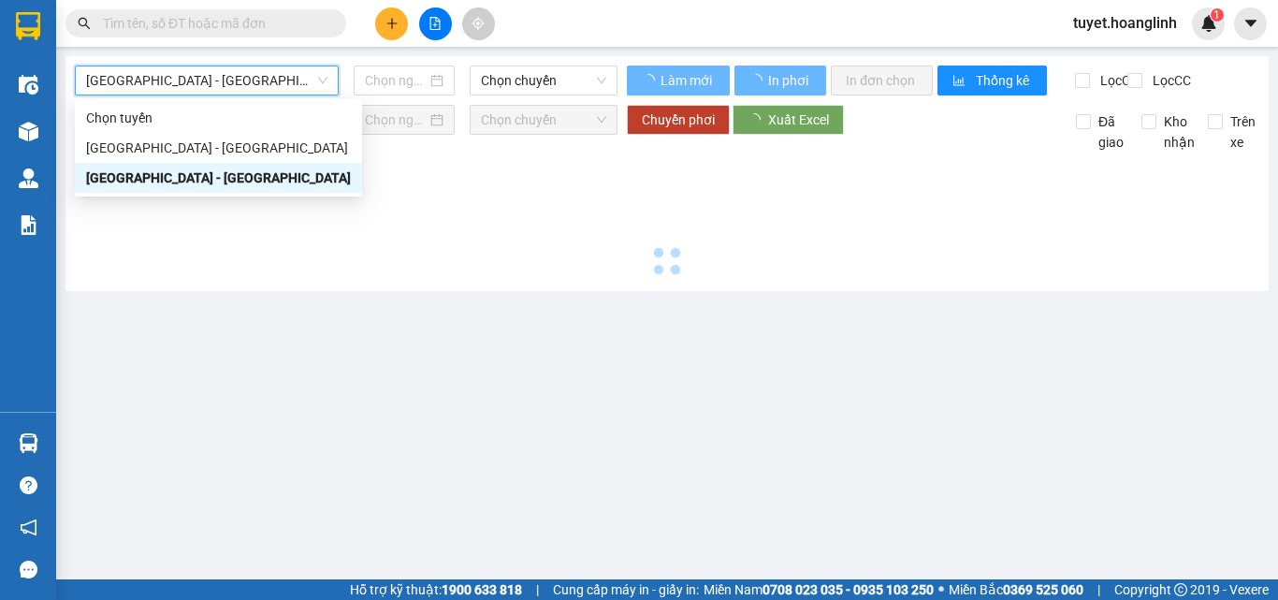
type input "[DATE]"
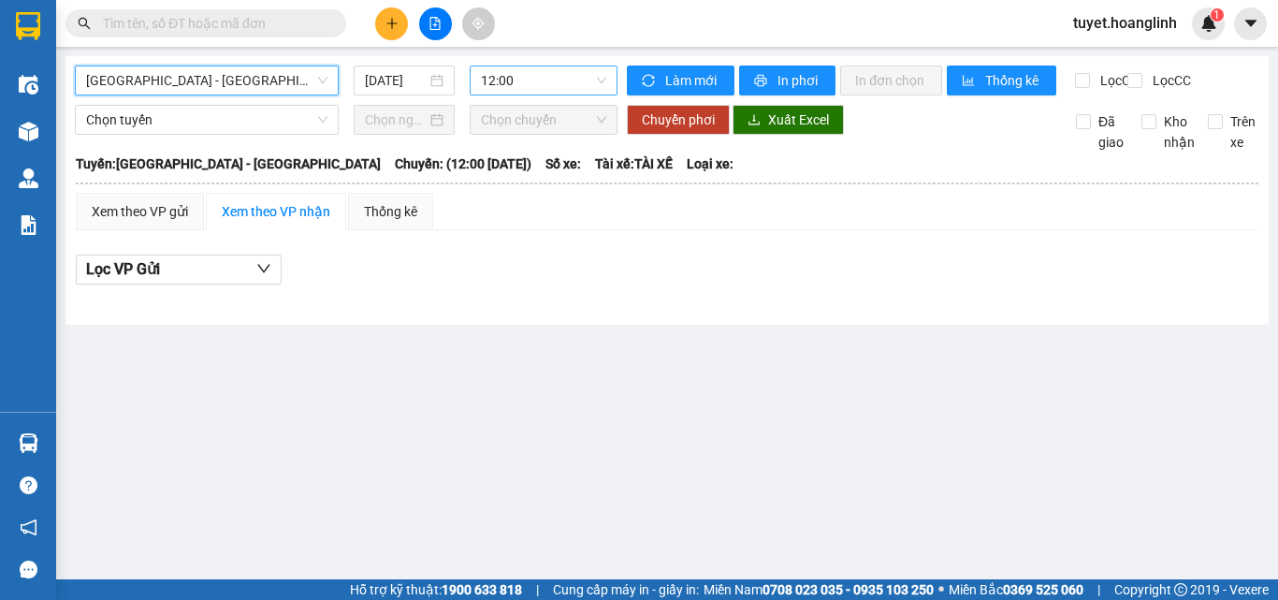
click at [582, 77] on span "12:00" at bounding box center [543, 80] width 125 height 28
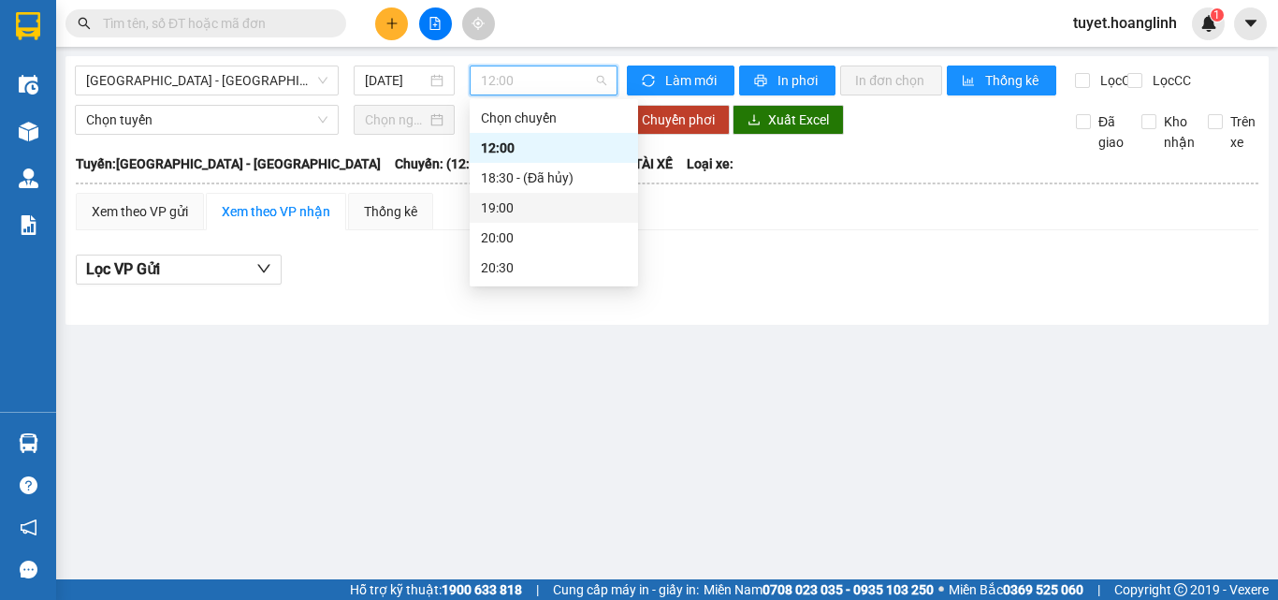
click at [523, 205] on div "19:00" at bounding box center [554, 207] width 146 height 21
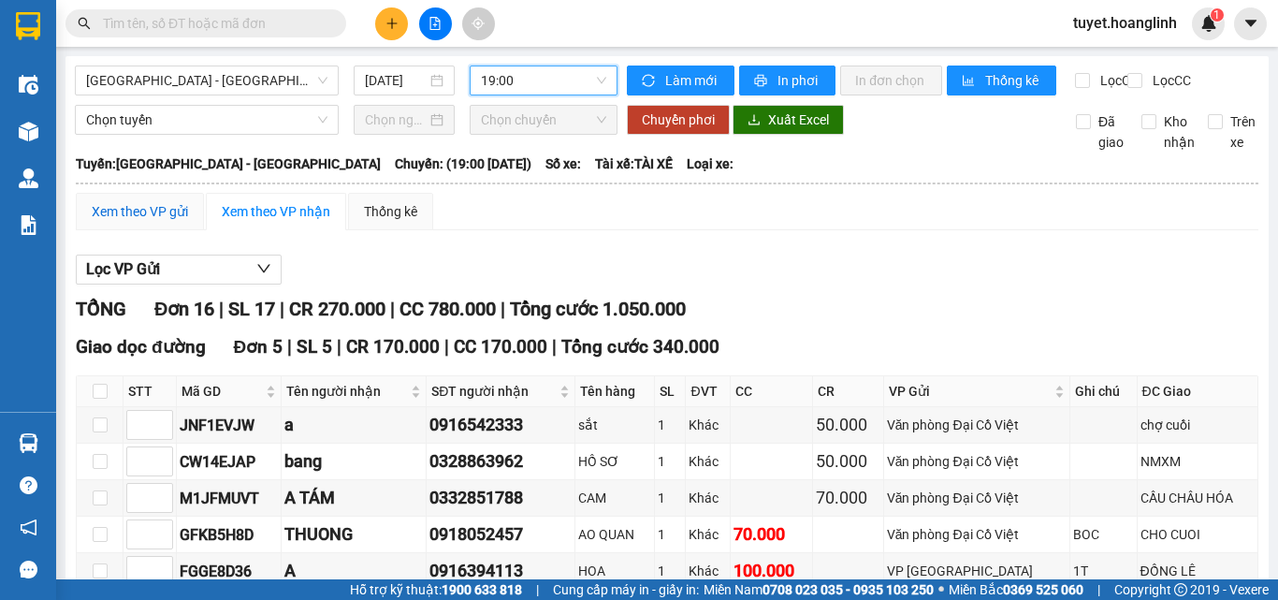
click at [156, 222] on div "Xem theo VP gửi" at bounding box center [140, 211] width 96 height 21
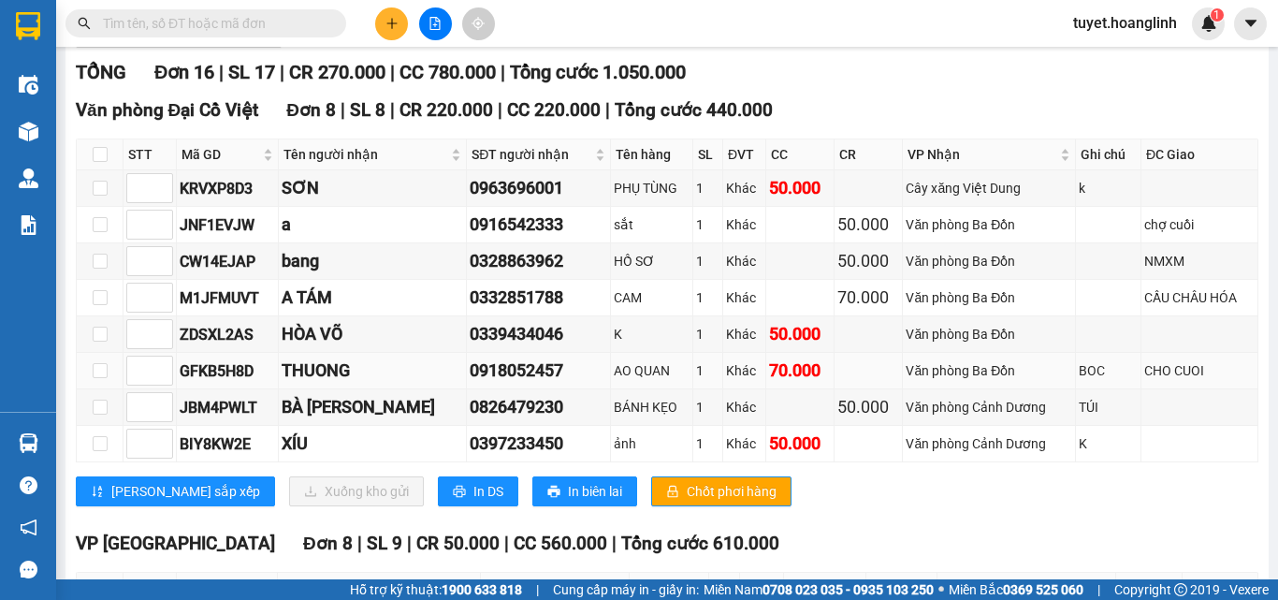
scroll to position [281, 0]
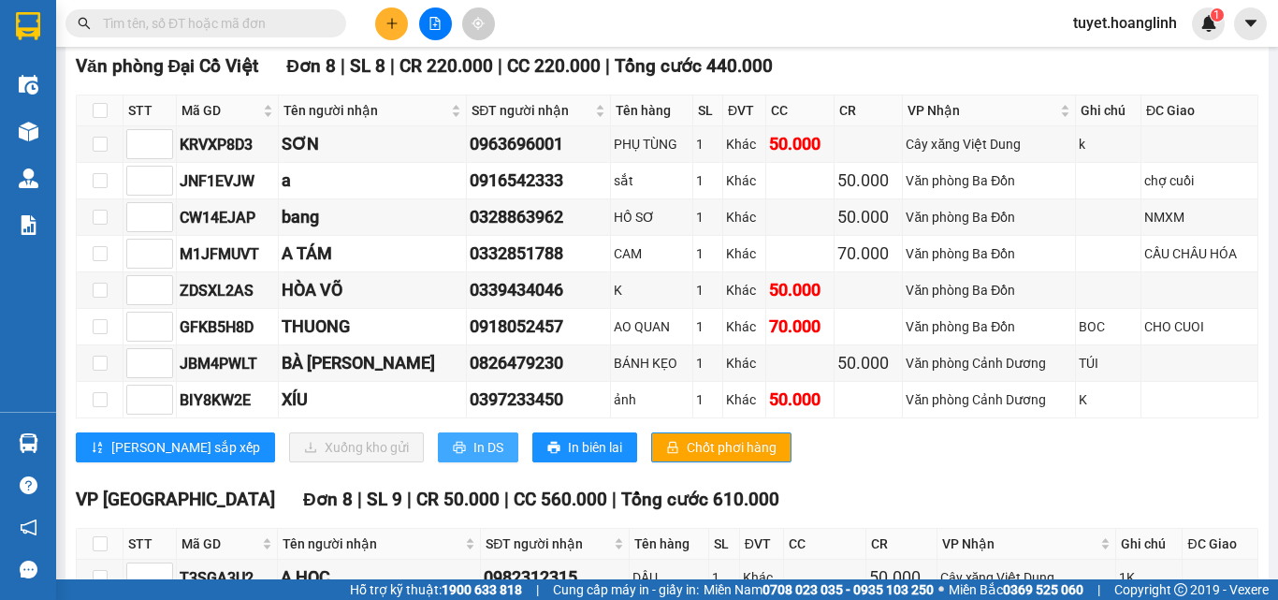
click at [473, 456] on span "In DS" at bounding box center [488, 447] width 30 height 21
click at [427, 22] on button at bounding box center [435, 23] width 33 height 33
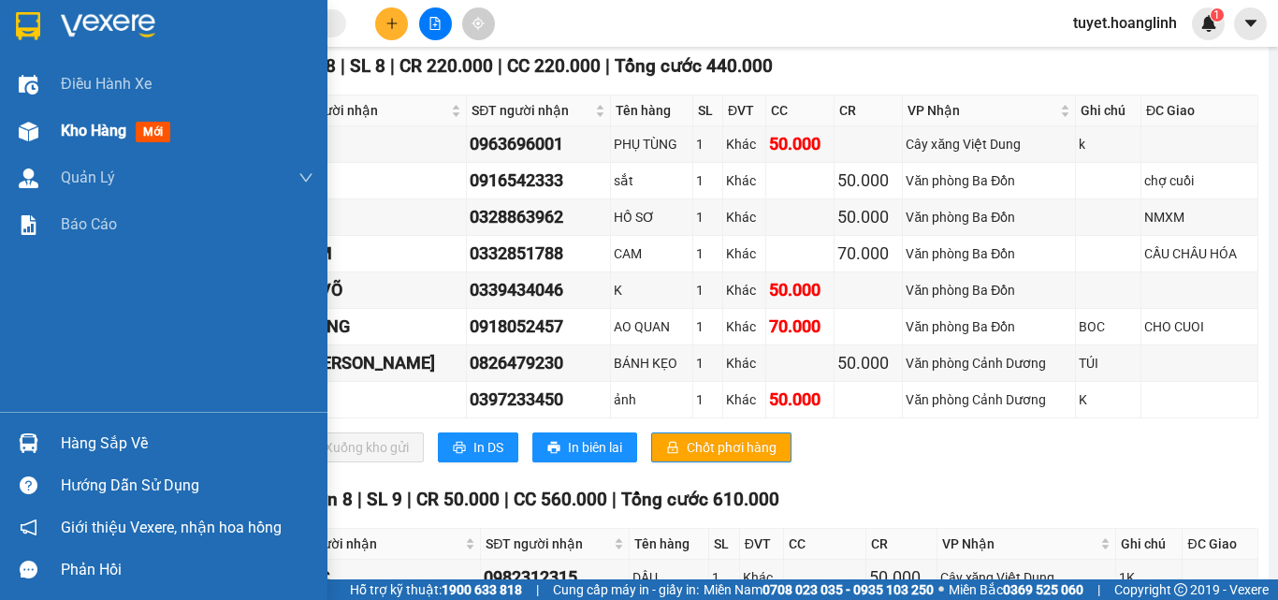
click at [197, 131] on div "Kho hàng mới" at bounding box center [187, 131] width 253 height 47
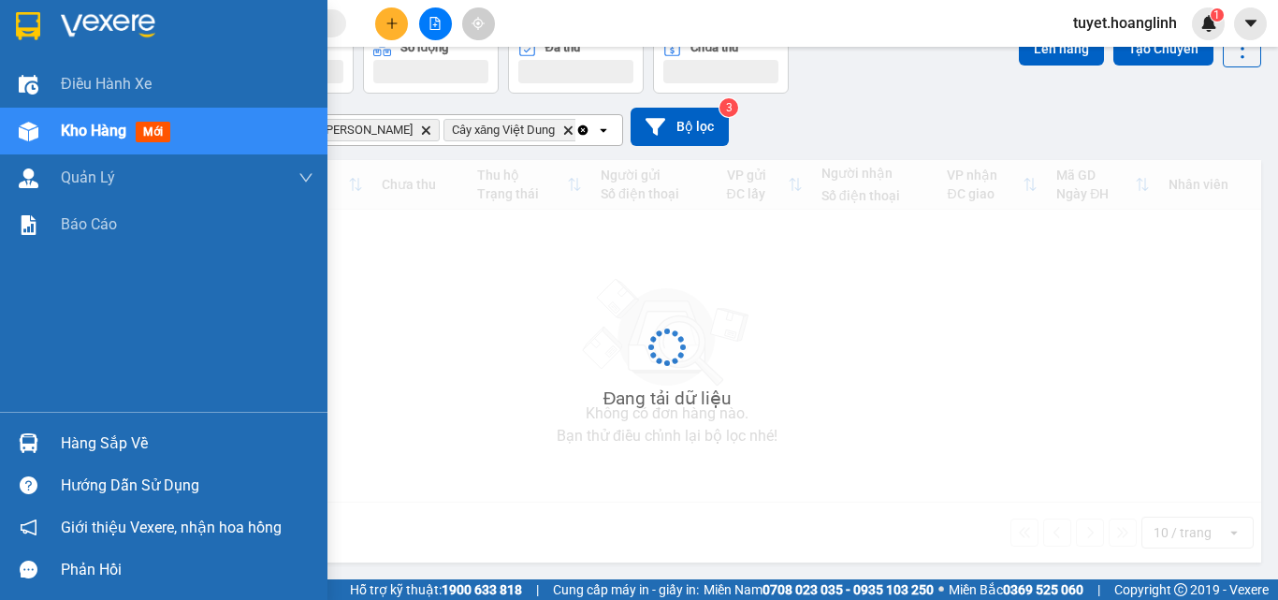
scroll to position [101, 0]
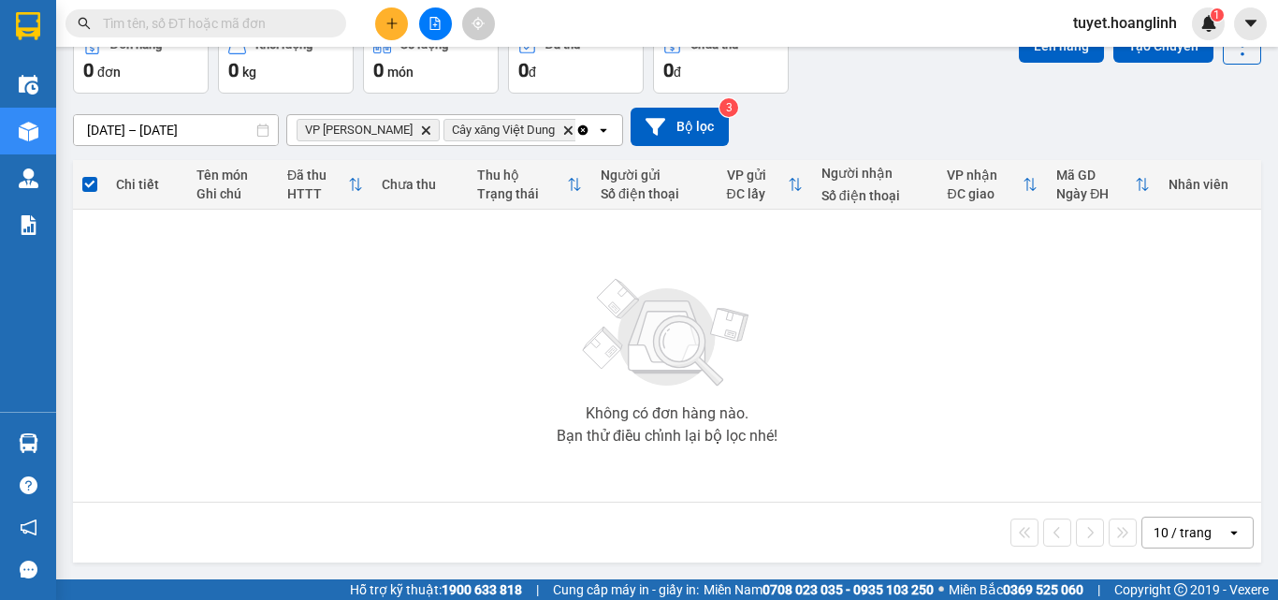
click at [586, 128] on icon "Clear all" at bounding box center [583, 129] width 10 height 10
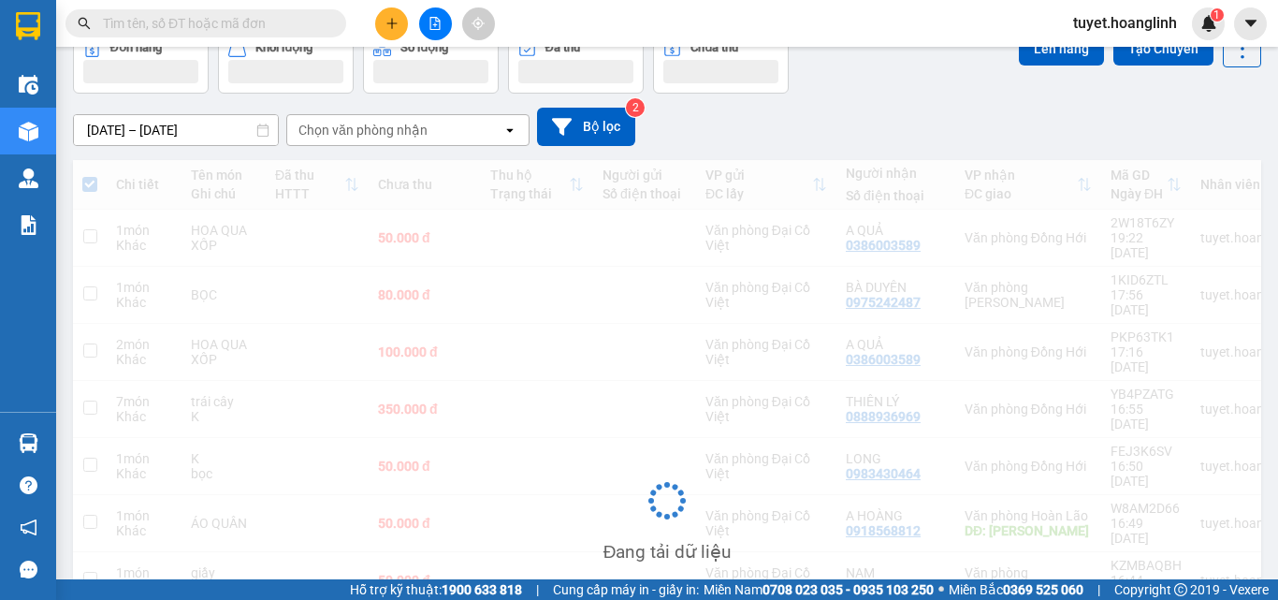
click at [396, 137] on div "Chọn văn phòng nhận" at bounding box center [394, 130] width 215 height 30
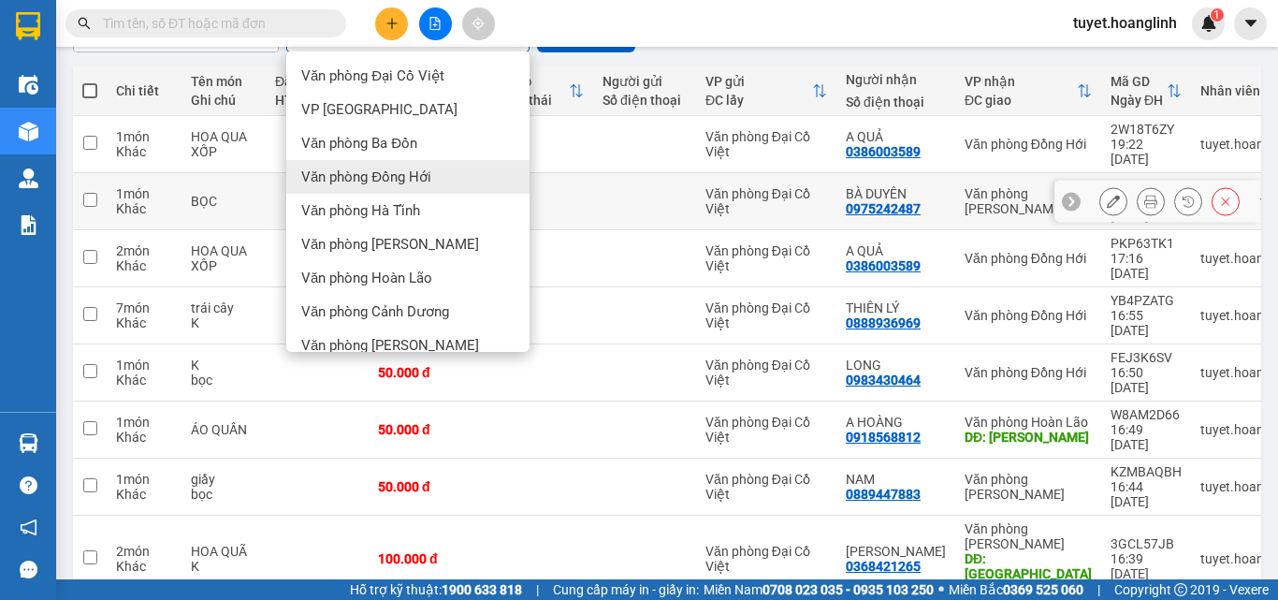
scroll to position [104, 0]
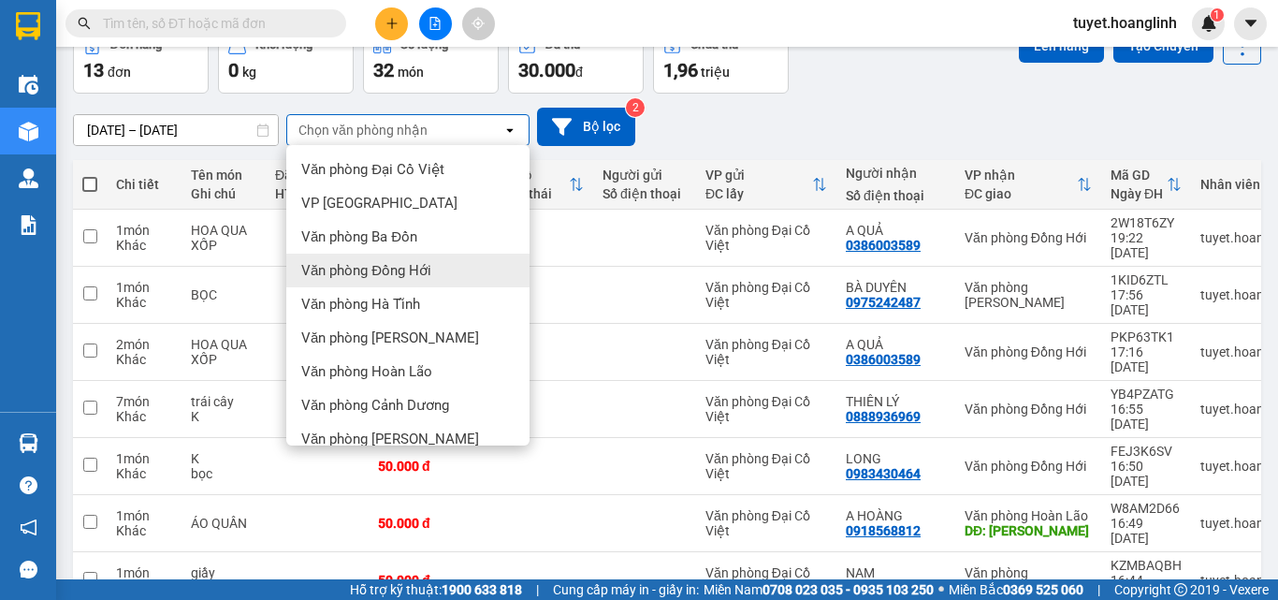
click at [853, 103] on div "[DATE] – [DATE] Press the down arrow key to interact with the calendar and sele…" at bounding box center [667, 127] width 1188 height 66
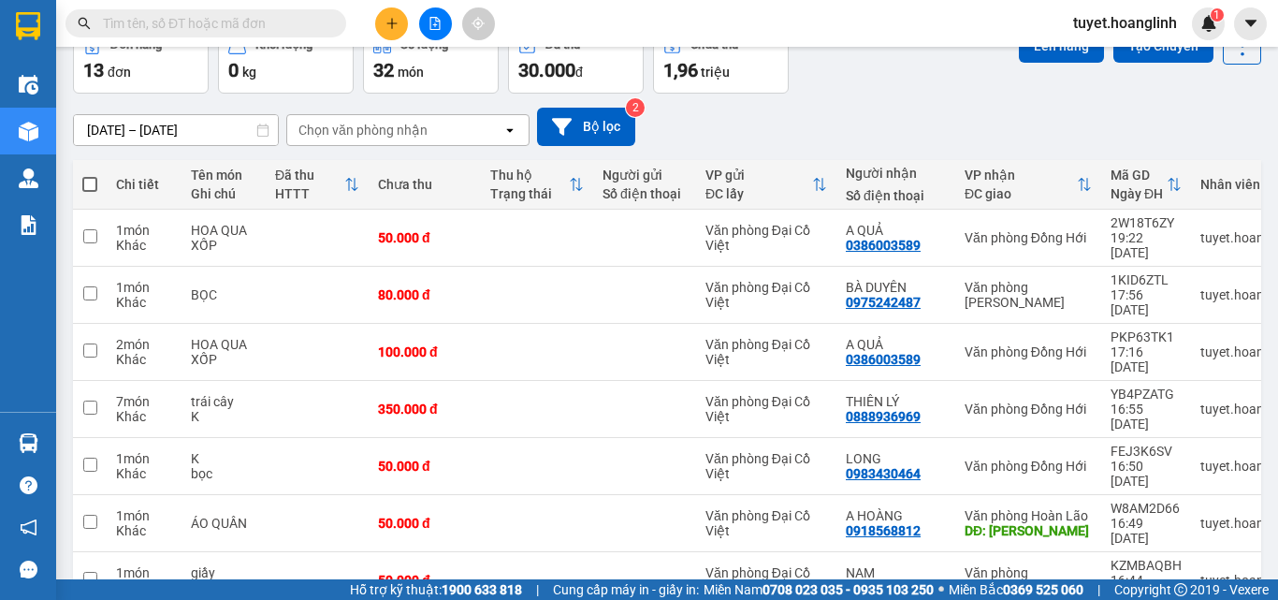
click at [351, 132] on div "Chọn văn phòng nhận" at bounding box center [362, 130] width 129 height 19
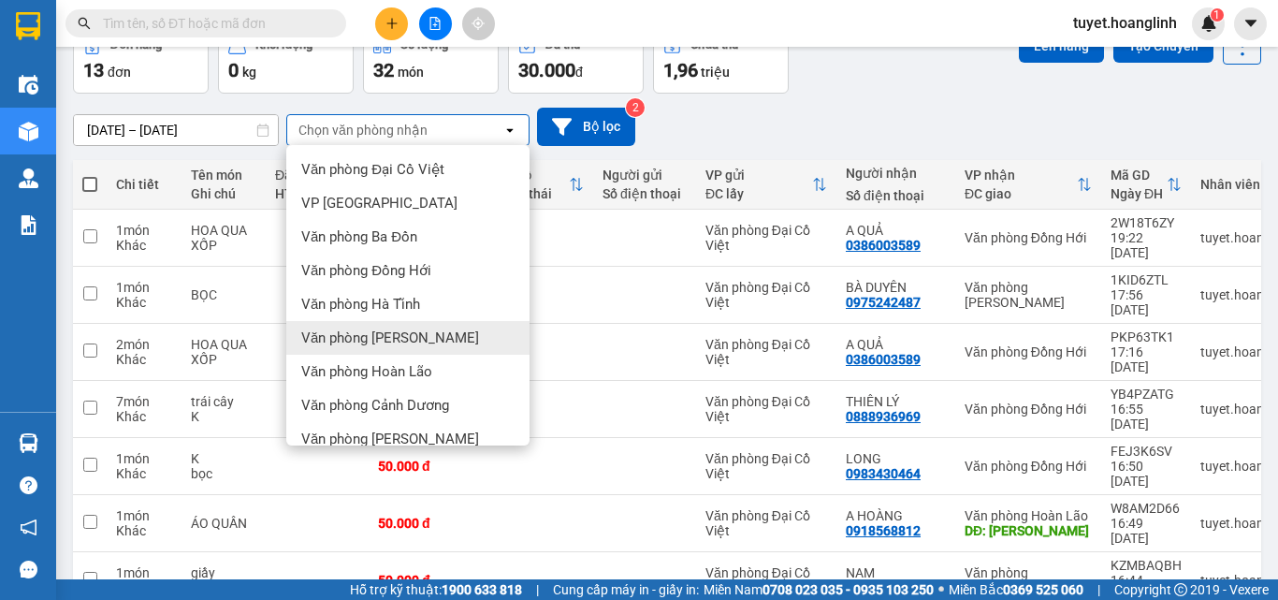
click at [375, 324] on div "Văn phòng [PERSON_NAME]" at bounding box center [407, 338] width 243 height 34
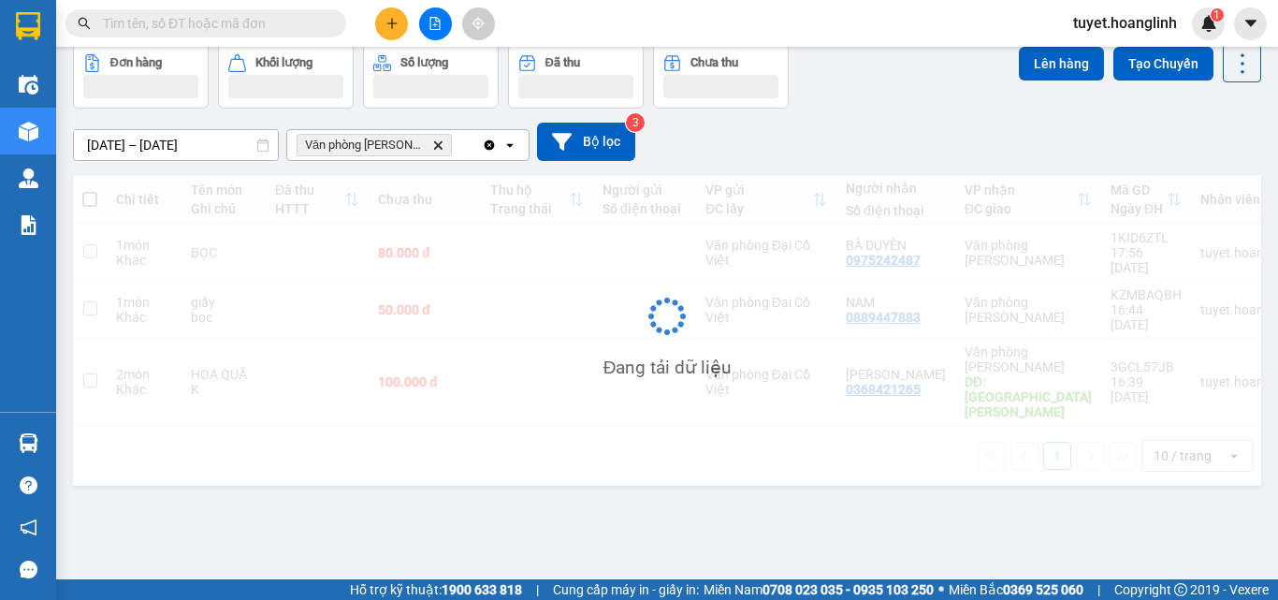
scroll to position [86, 0]
click at [451, 123] on div "[DATE] – [DATE] Press the down arrow key to interact with the calendar and sele…" at bounding box center [667, 142] width 1188 height 38
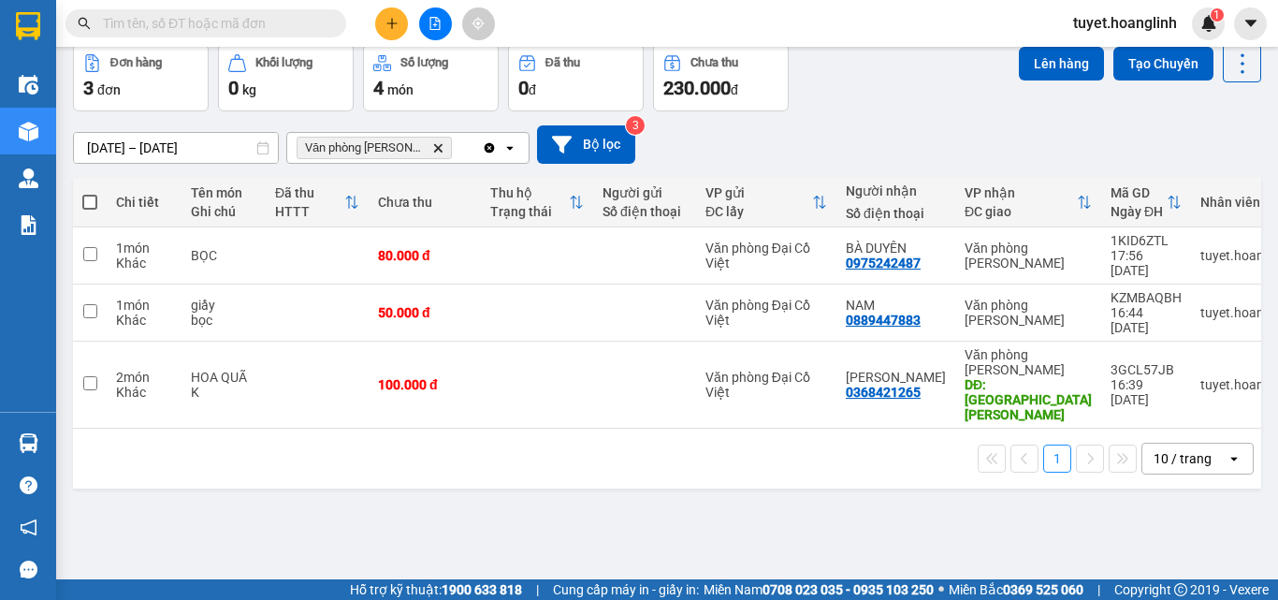
click at [454, 148] on div "Văn phòng [PERSON_NAME]" at bounding box center [384, 148] width 195 height 30
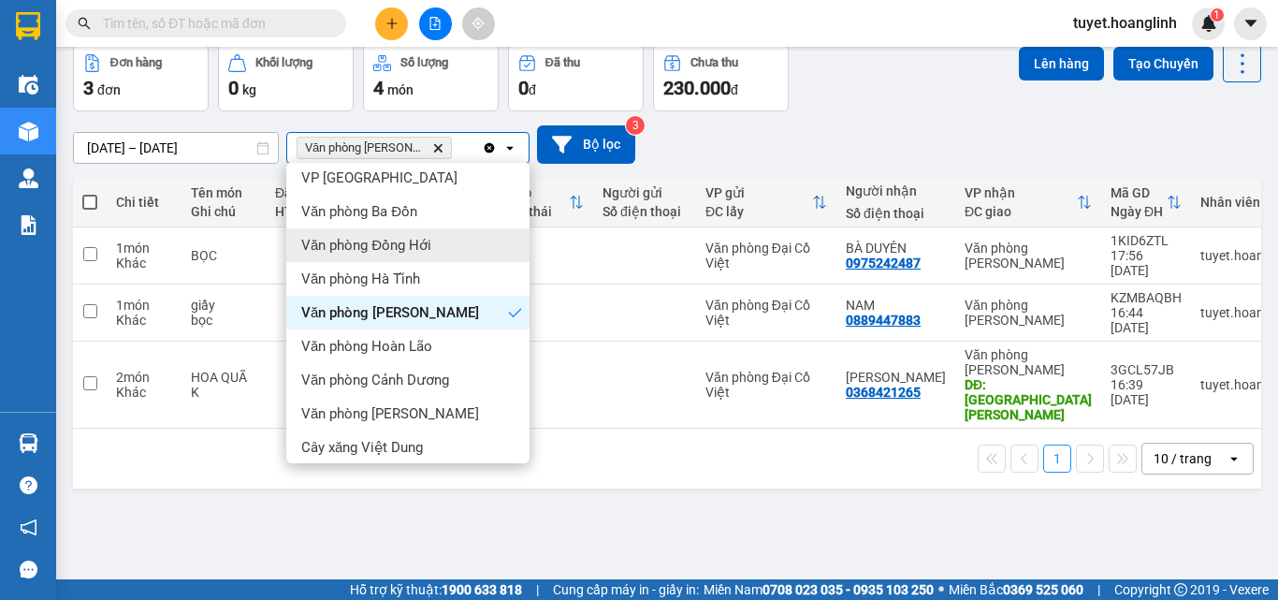
scroll to position [85, 0]
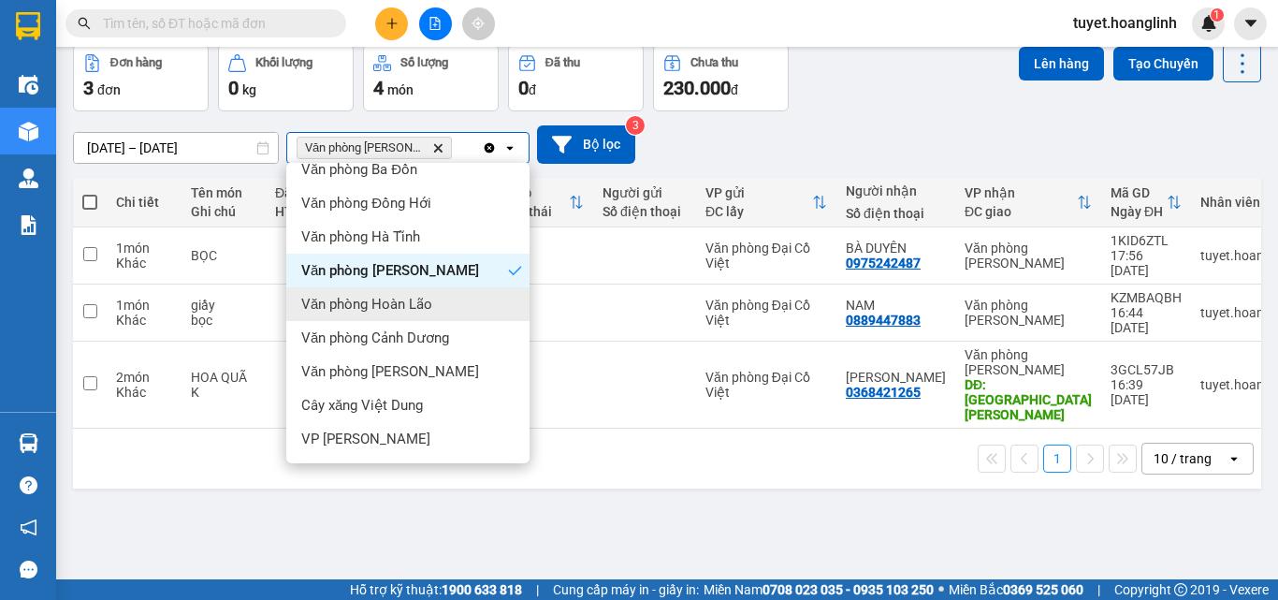
click at [427, 311] on span "Văn phòng Hoàn Lão" at bounding box center [366, 304] width 131 height 19
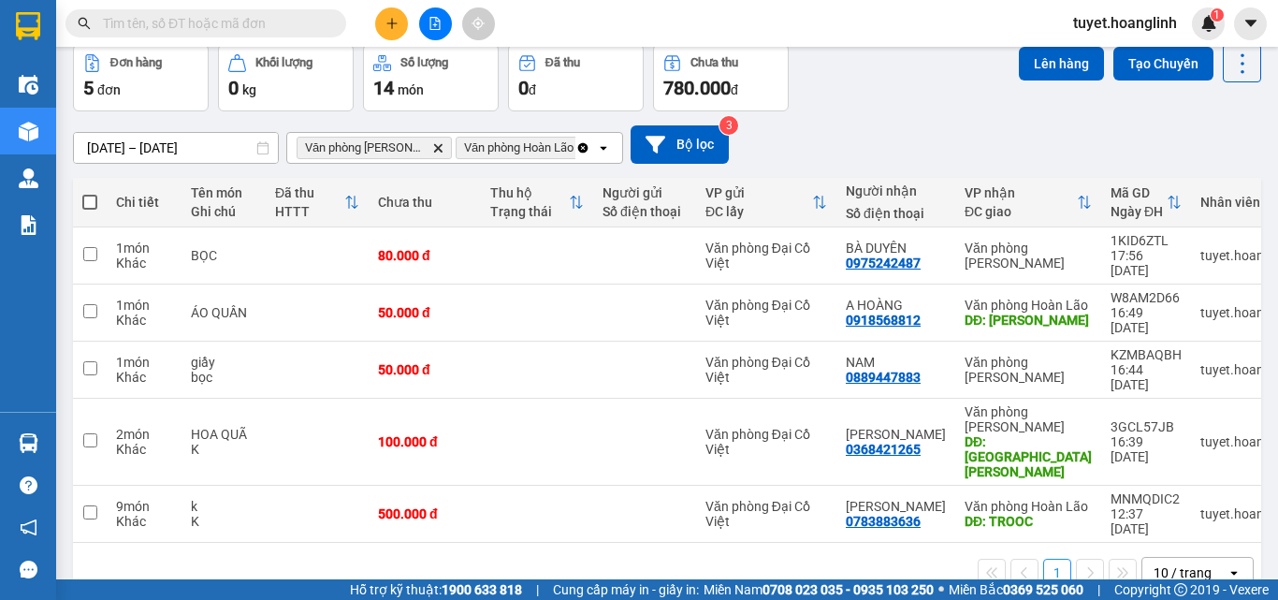
click at [94, 202] on span at bounding box center [89, 202] width 15 height 15
click at [90, 193] on input "checkbox" at bounding box center [90, 193] width 0 height 0
checkbox input "true"
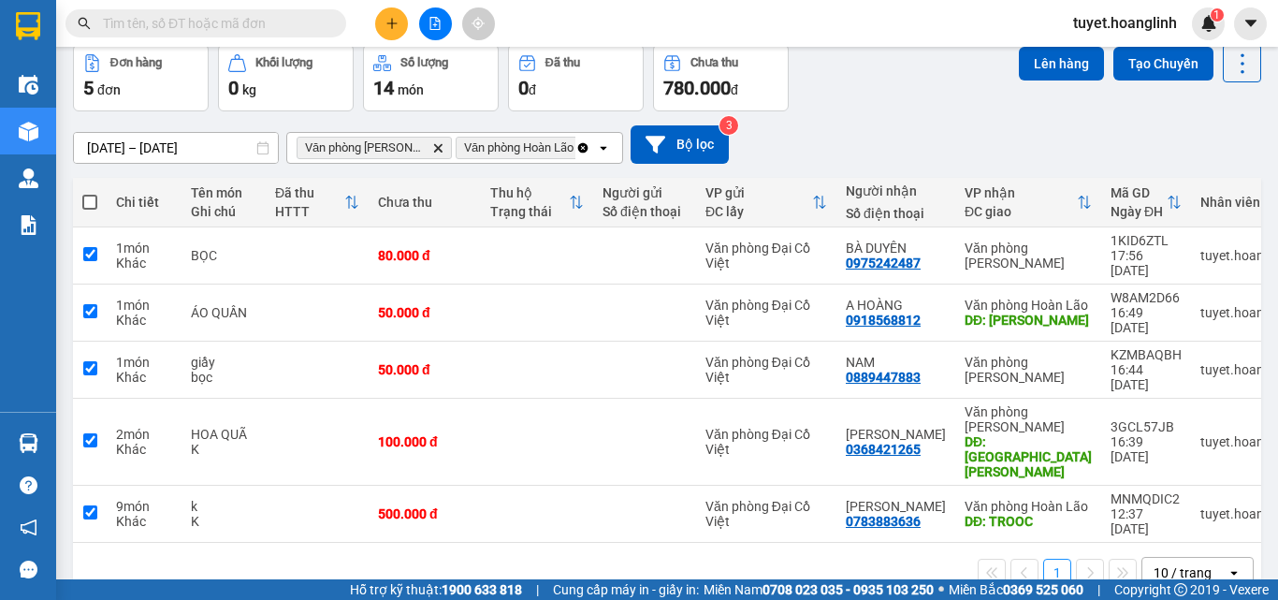
checkbox input "true"
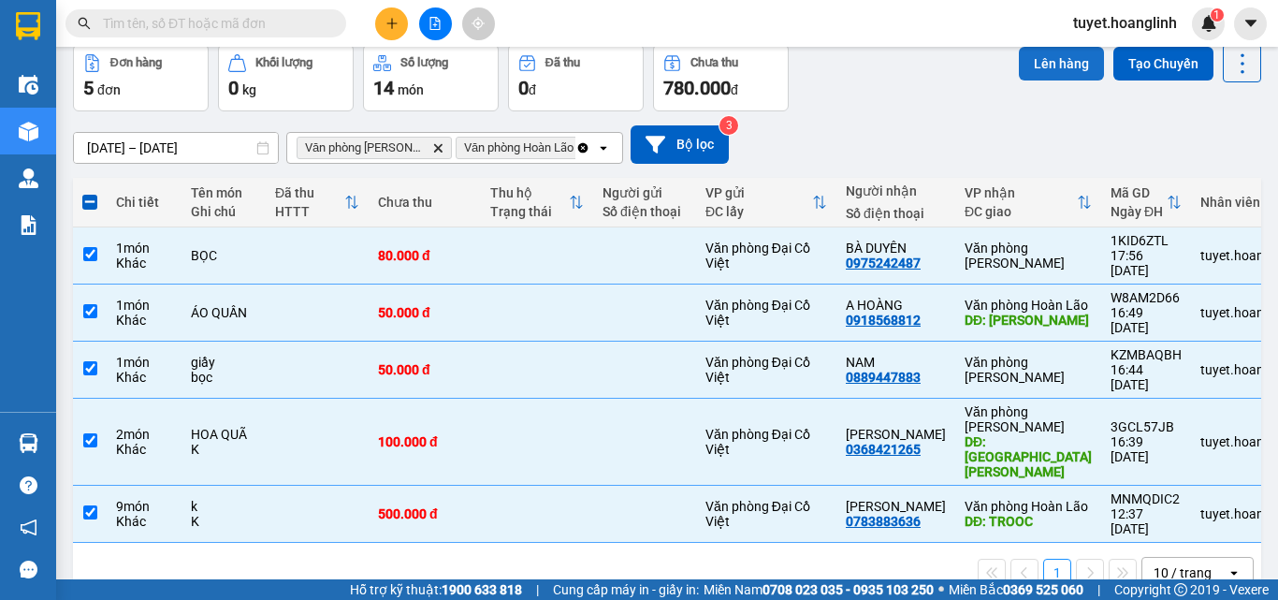
click at [1019, 59] on button "Lên hàng" at bounding box center [1061, 64] width 85 height 34
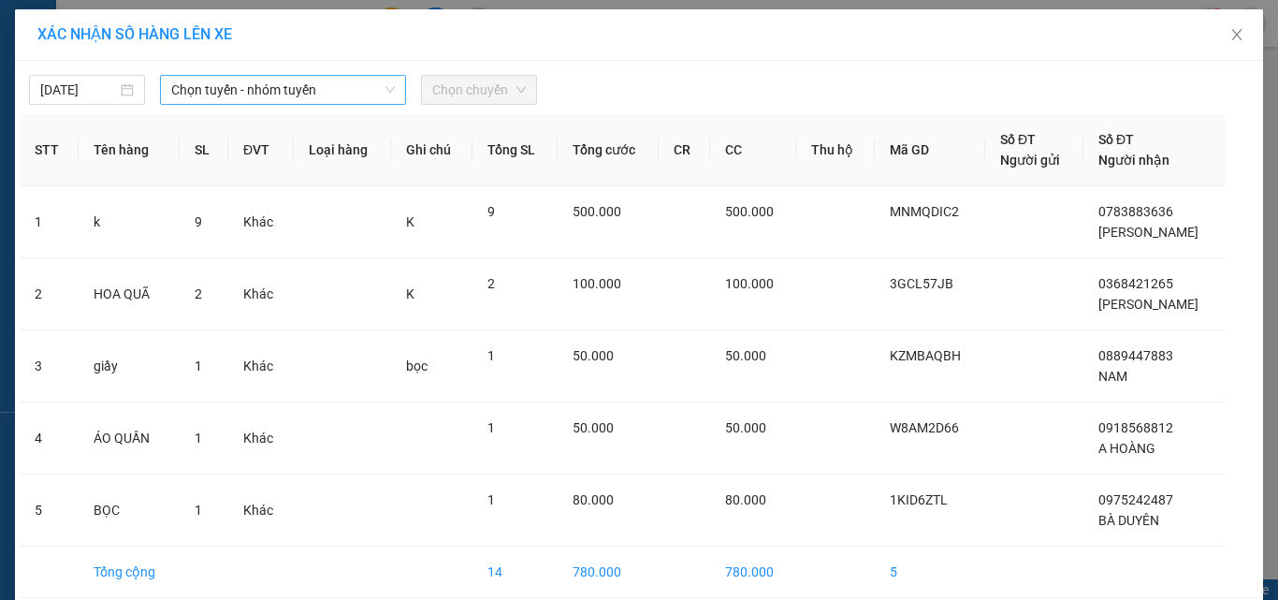
click at [285, 88] on span "Chọn tuyến - nhóm tuyến" at bounding box center [283, 90] width 224 height 28
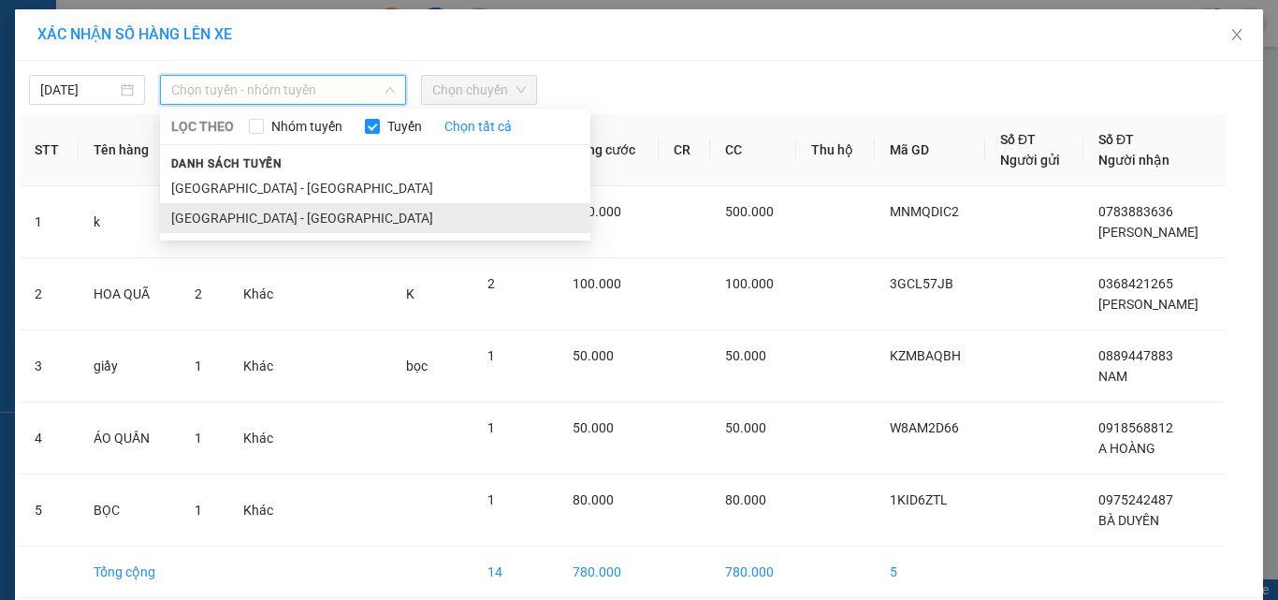
click at [263, 213] on li "[GEOGRAPHIC_DATA] - [GEOGRAPHIC_DATA]" at bounding box center [375, 218] width 430 height 30
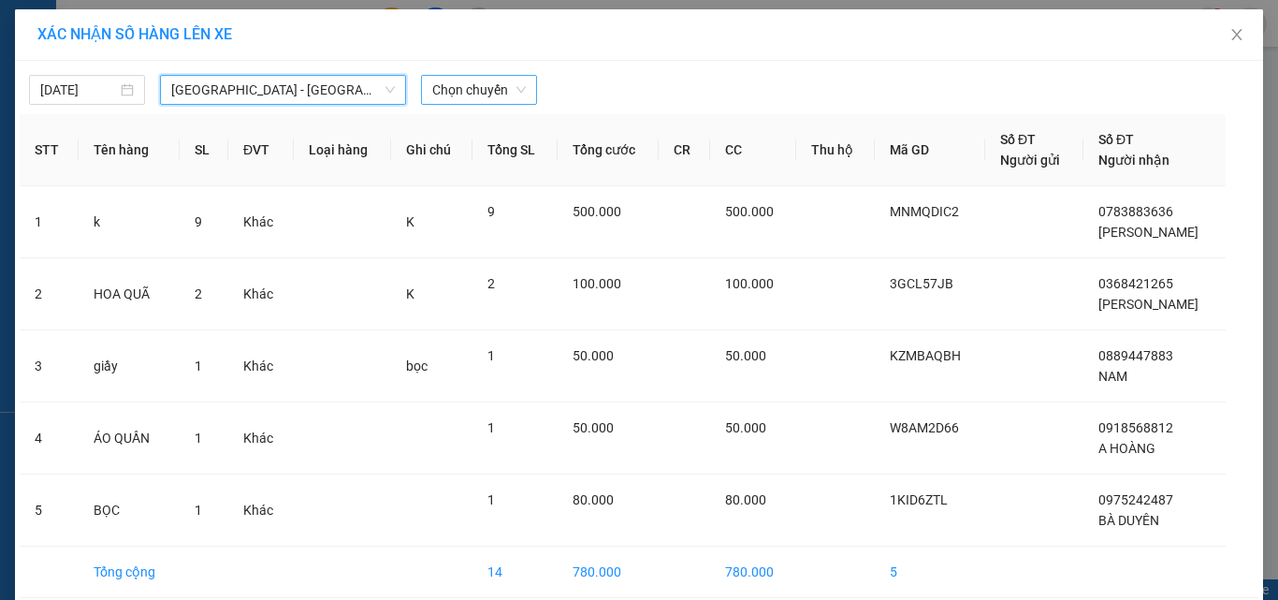
click at [497, 100] on span "Chọn chuyến" at bounding box center [479, 90] width 94 height 28
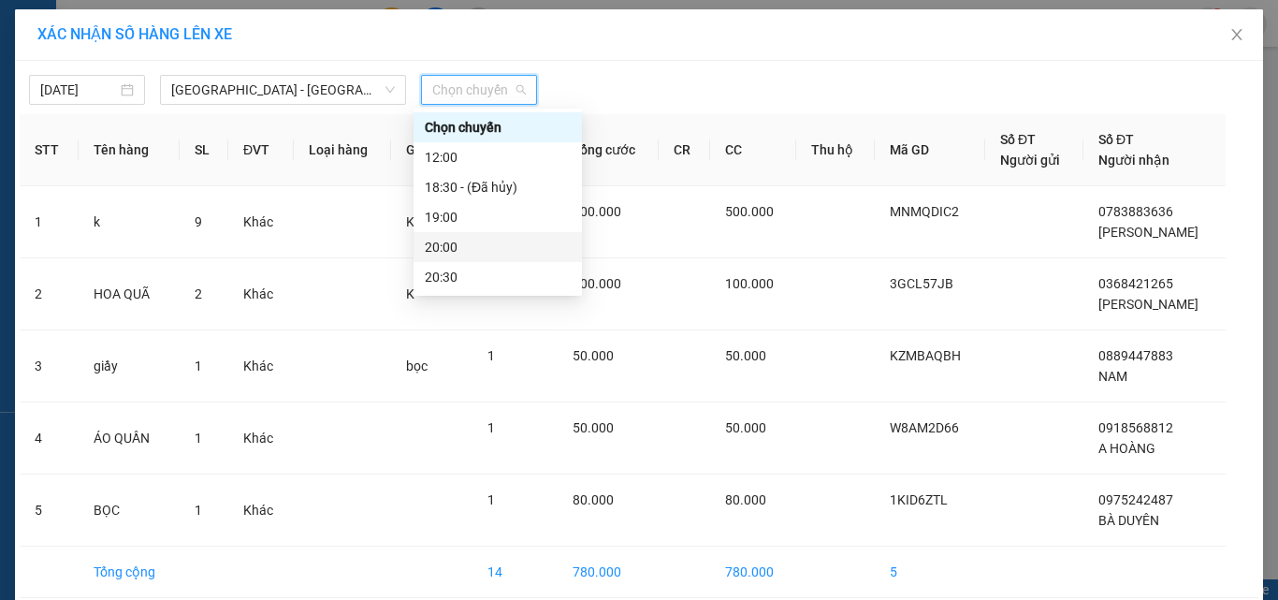
click at [475, 244] on div "20:00" at bounding box center [498, 247] width 146 height 21
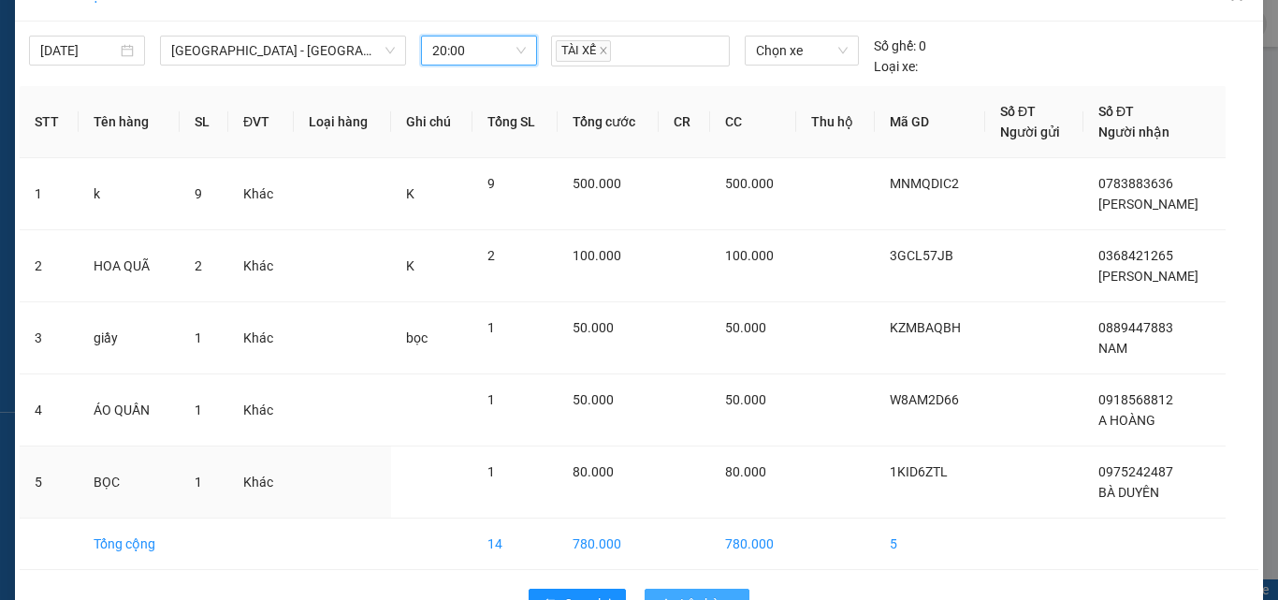
scroll to position [94, 0]
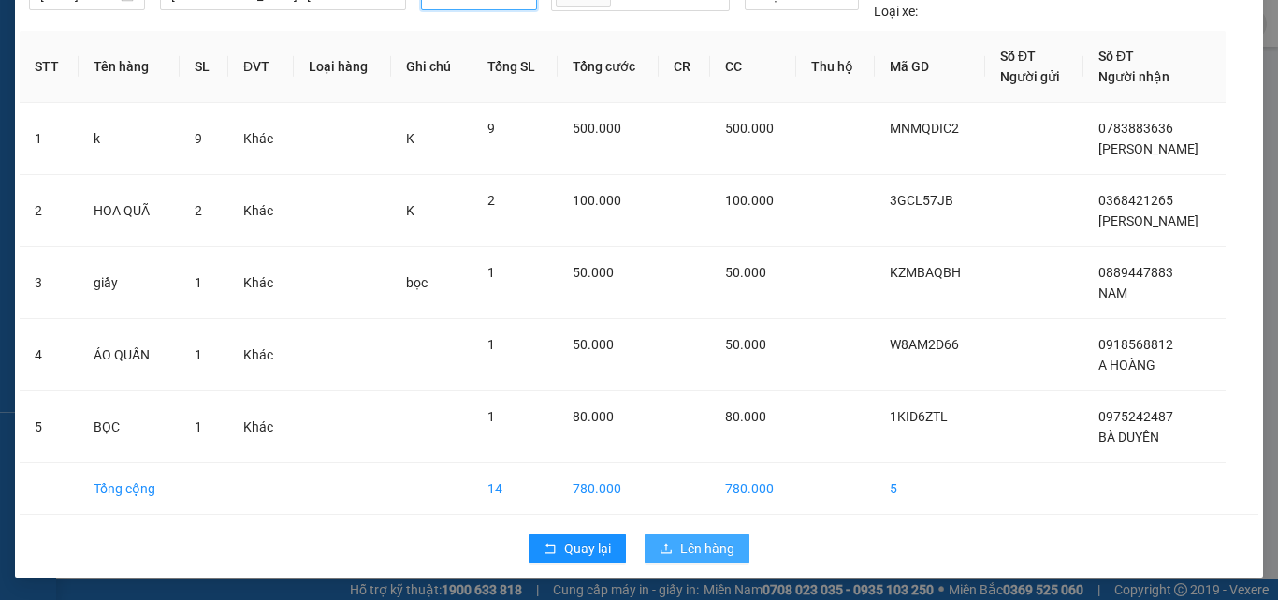
click at [702, 551] on span "Lên hàng" at bounding box center [707, 548] width 54 height 21
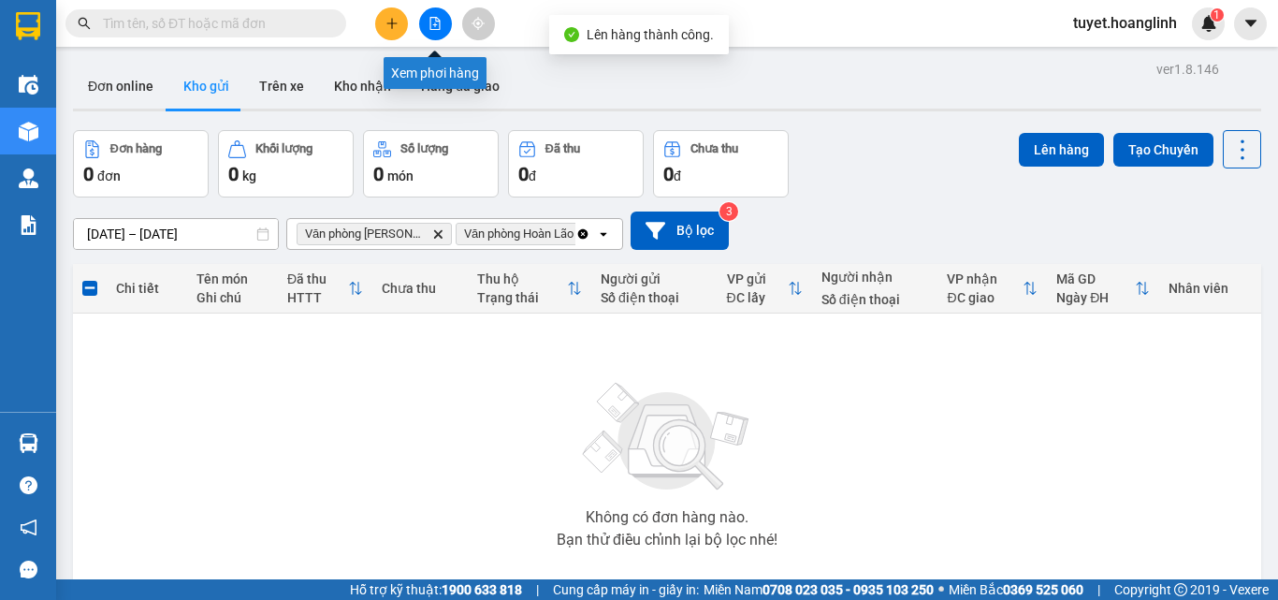
click at [439, 21] on icon "file-add" at bounding box center [434, 23] width 13 height 13
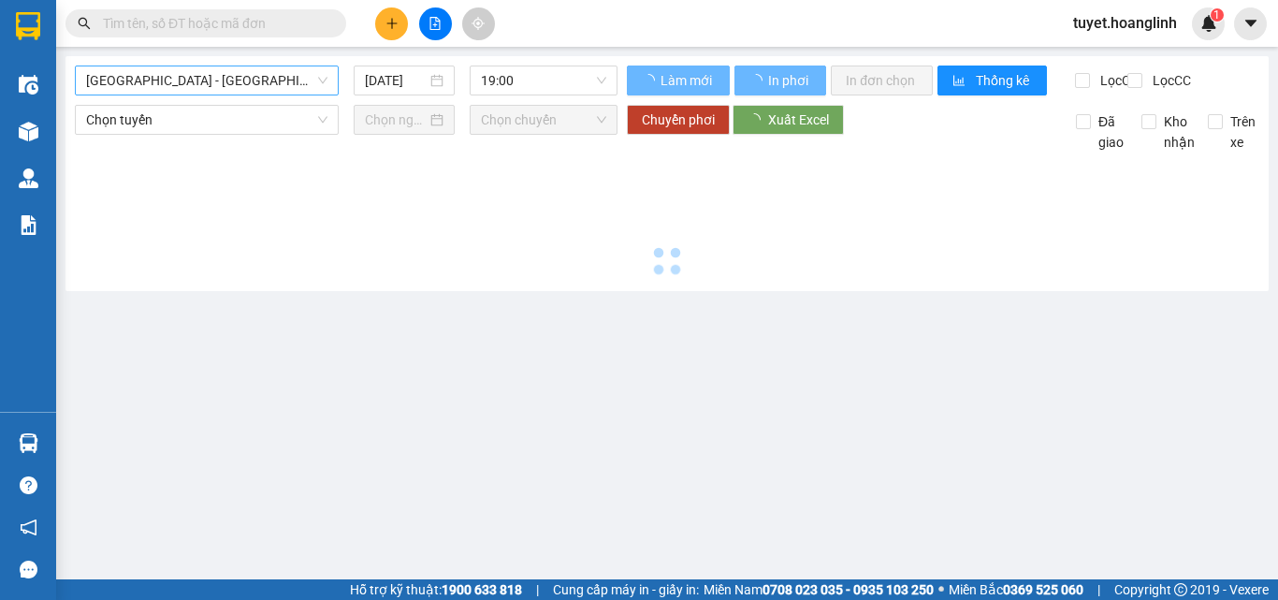
click at [184, 80] on span "[GEOGRAPHIC_DATA] - [GEOGRAPHIC_DATA]" at bounding box center [206, 80] width 241 height 28
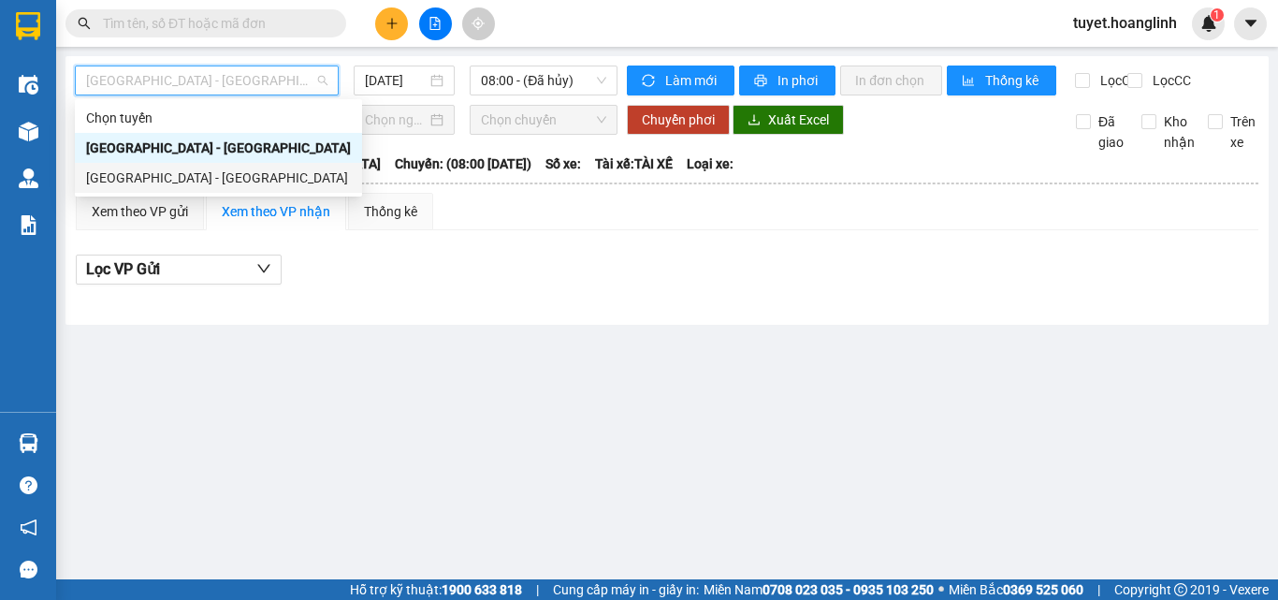
click at [164, 181] on div "[GEOGRAPHIC_DATA] - [GEOGRAPHIC_DATA]" at bounding box center [218, 177] width 265 height 21
type input "[DATE]"
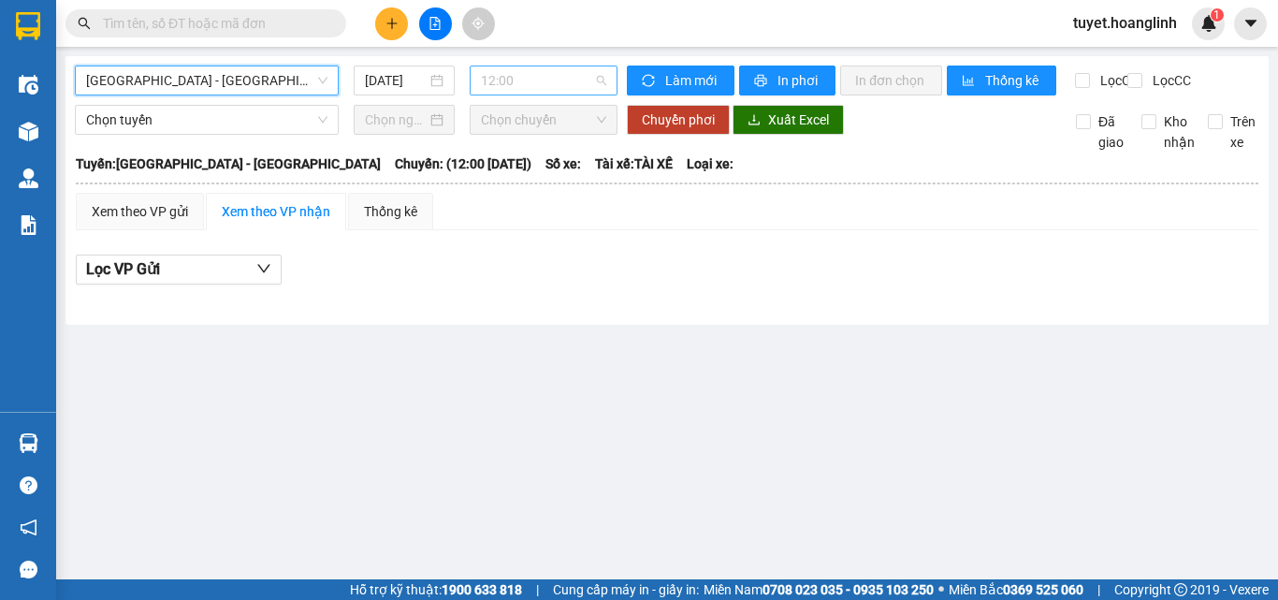
click at [552, 81] on span "12:00" at bounding box center [543, 80] width 125 height 28
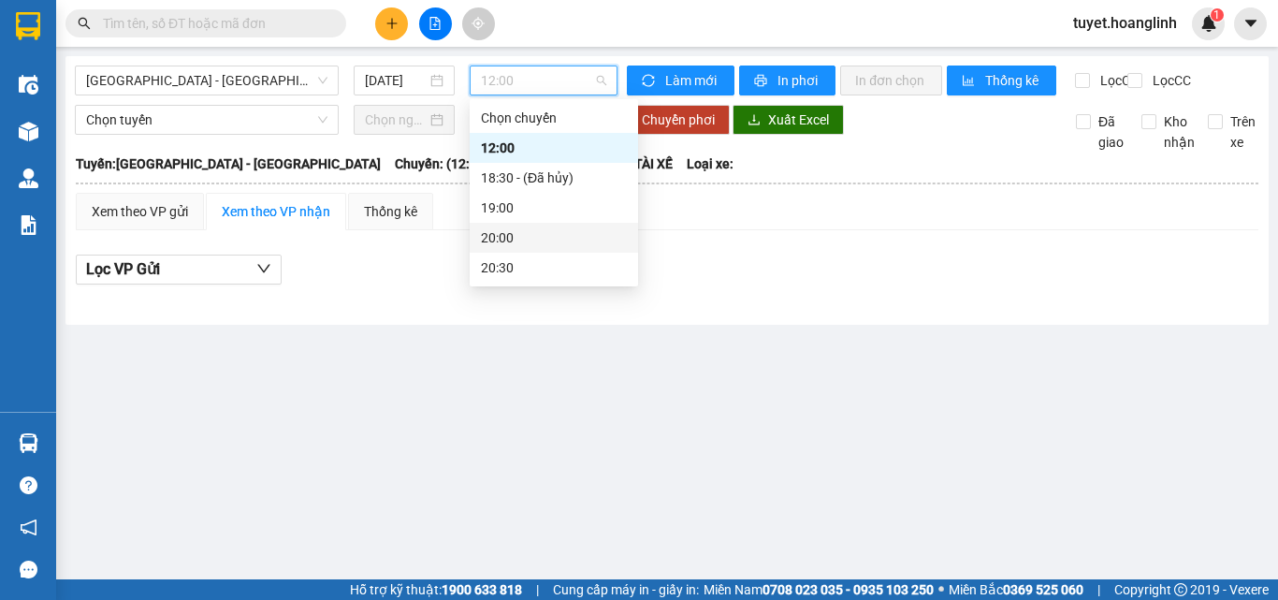
click at [537, 234] on div "20:00" at bounding box center [554, 237] width 146 height 21
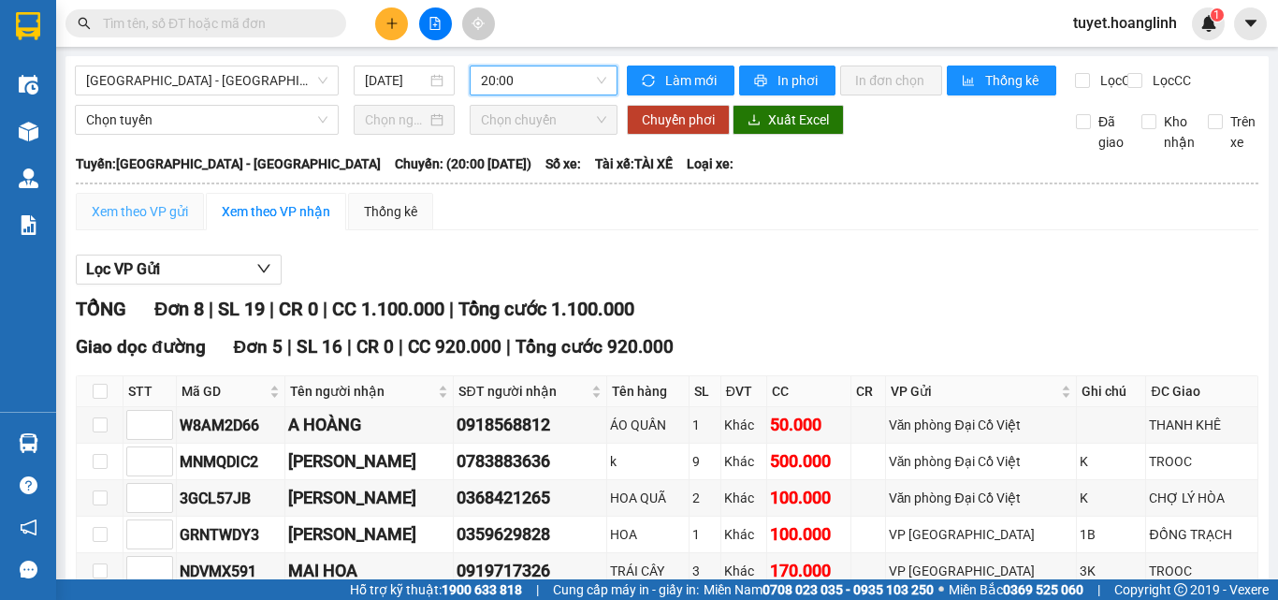
click at [145, 215] on div "Xem theo VP gửi" at bounding box center [140, 211] width 128 height 37
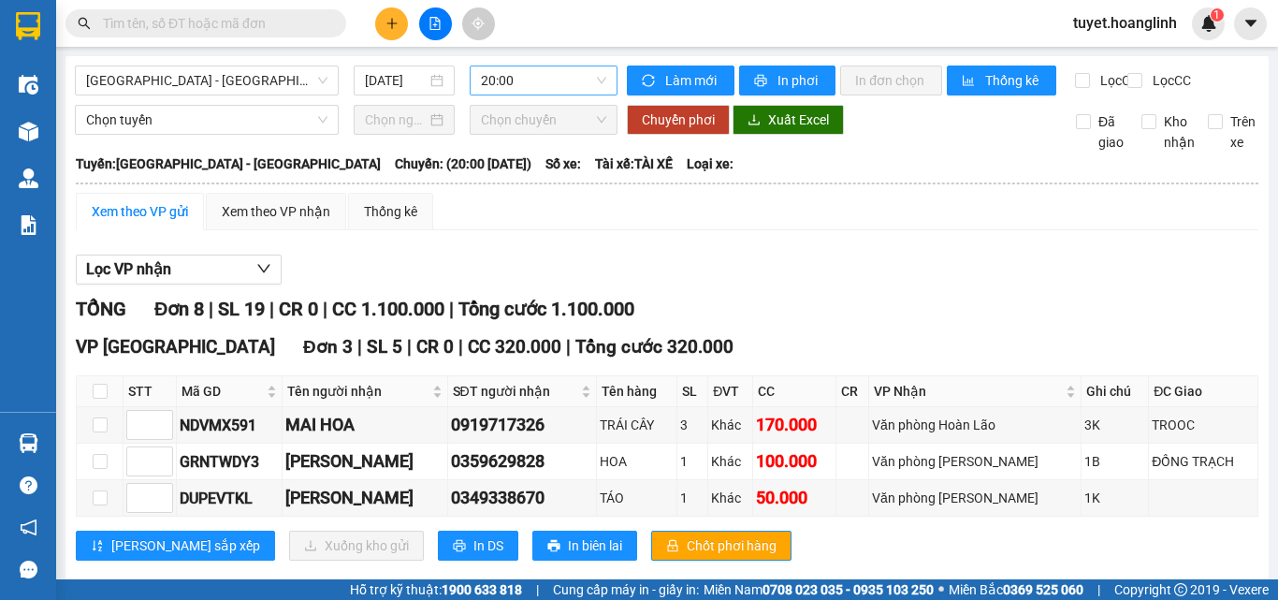
click at [488, 80] on span "20:00" at bounding box center [543, 80] width 125 height 28
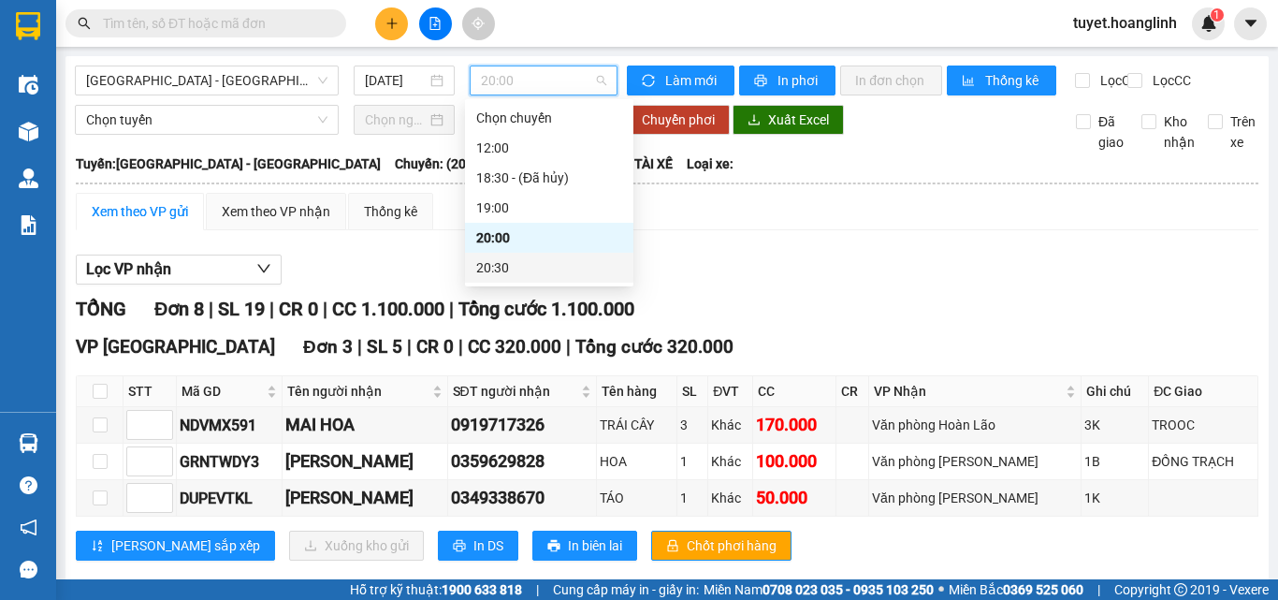
click at [505, 259] on div "20:30" at bounding box center [549, 267] width 146 height 21
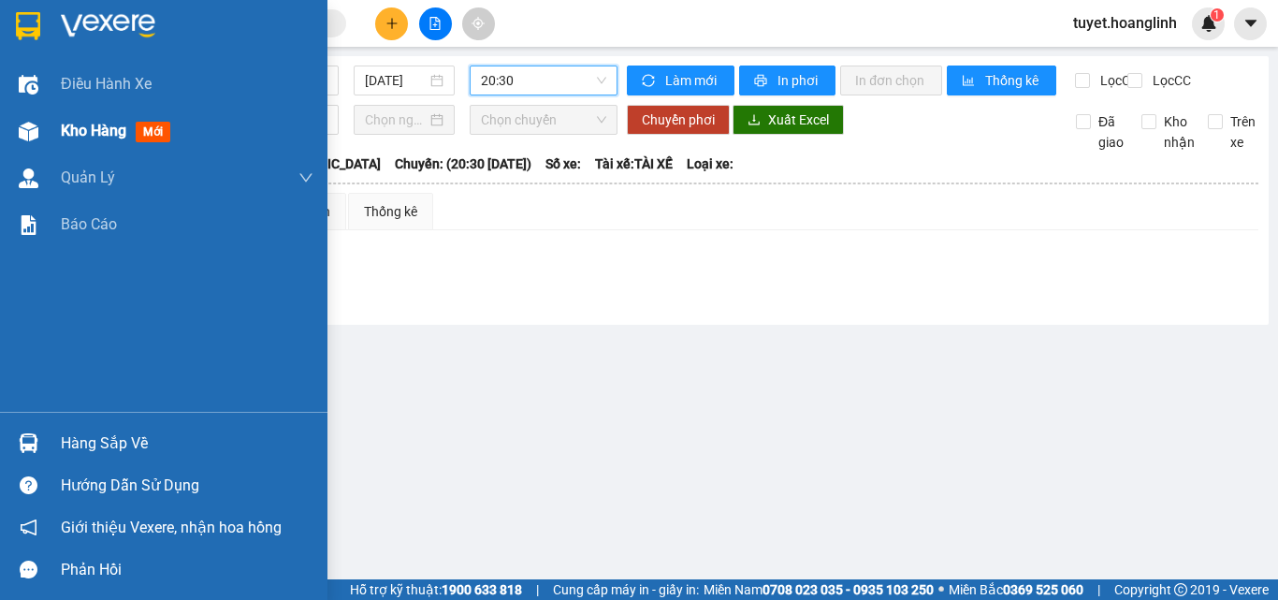
click at [12, 134] on div at bounding box center [28, 131] width 33 height 33
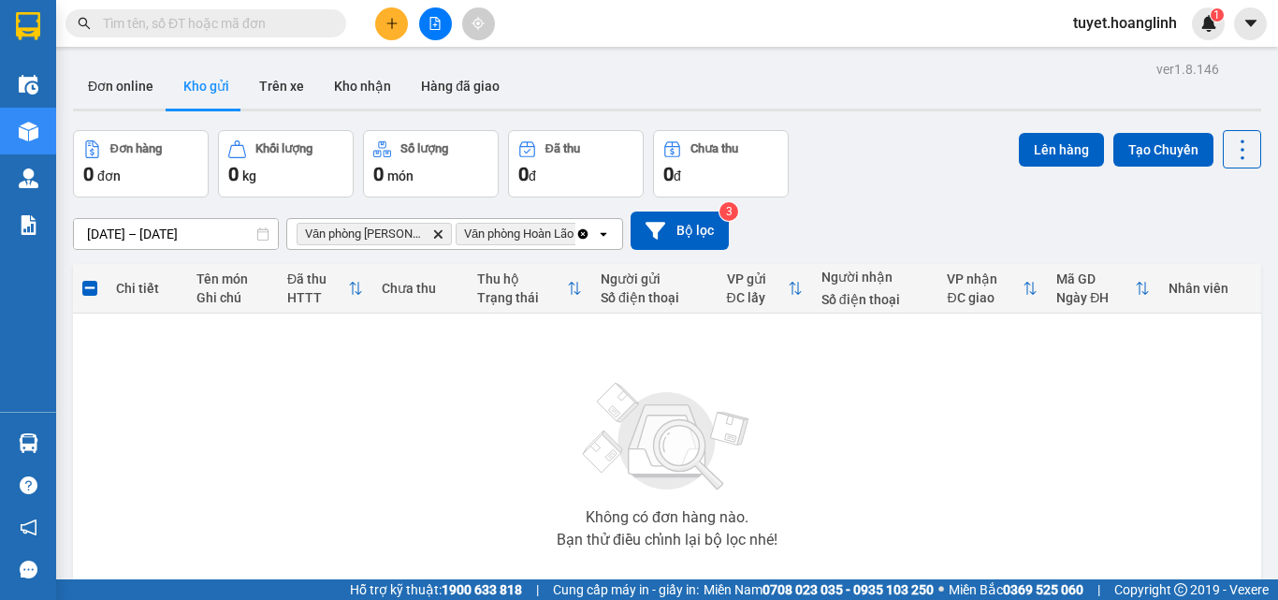
click at [578, 238] on icon "Clear all" at bounding box center [582, 233] width 15 height 15
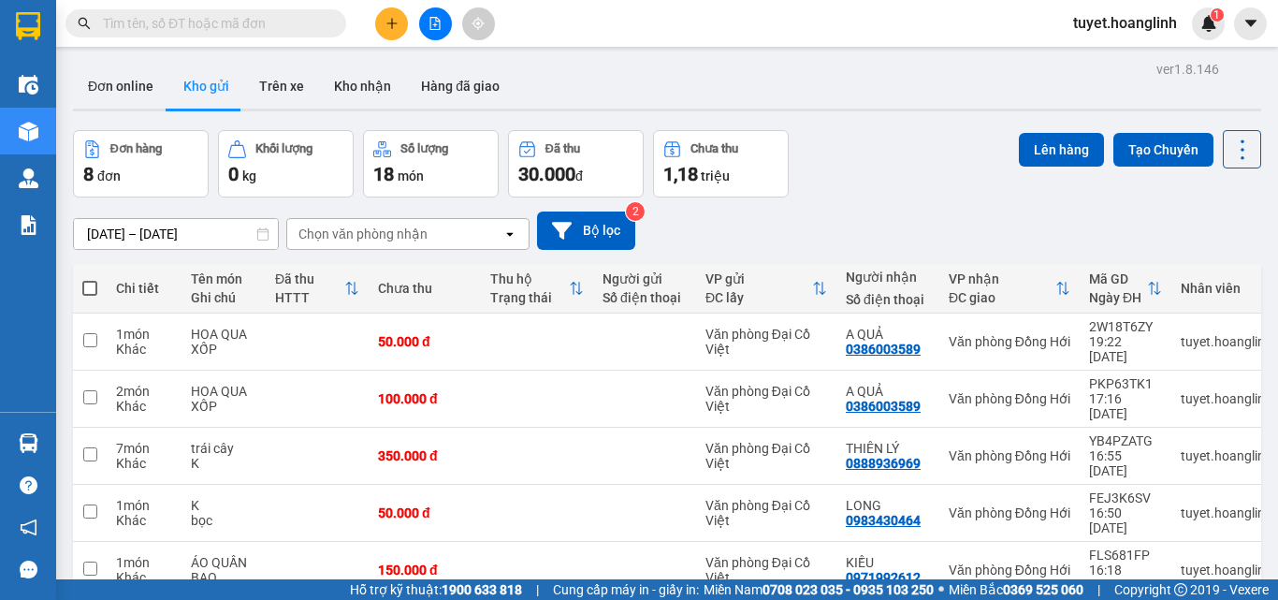
click at [433, 228] on div "Chọn văn phòng nhận" at bounding box center [394, 234] width 215 height 30
